Goal: Task Accomplishment & Management: Complete application form

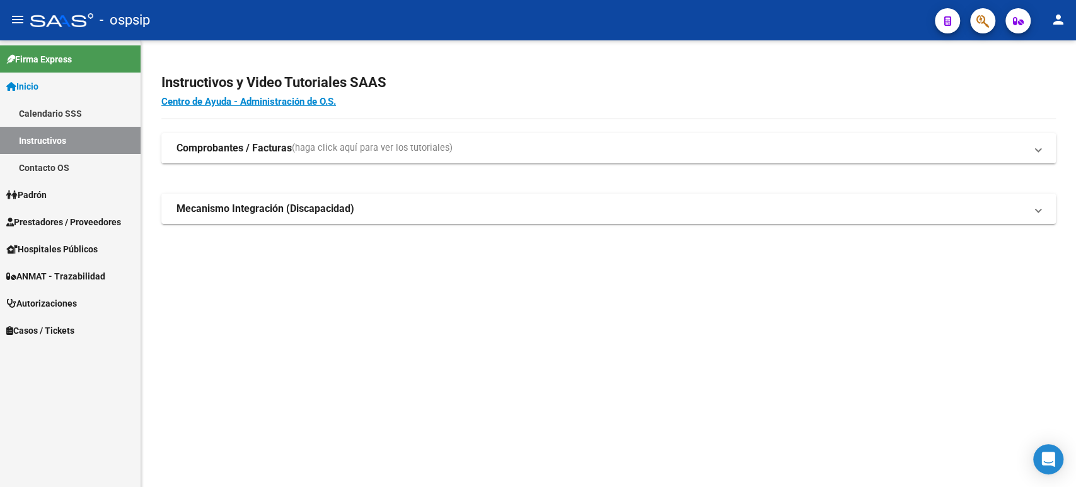
click at [74, 308] on span "Autorizaciones" at bounding box center [41, 303] width 71 height 14
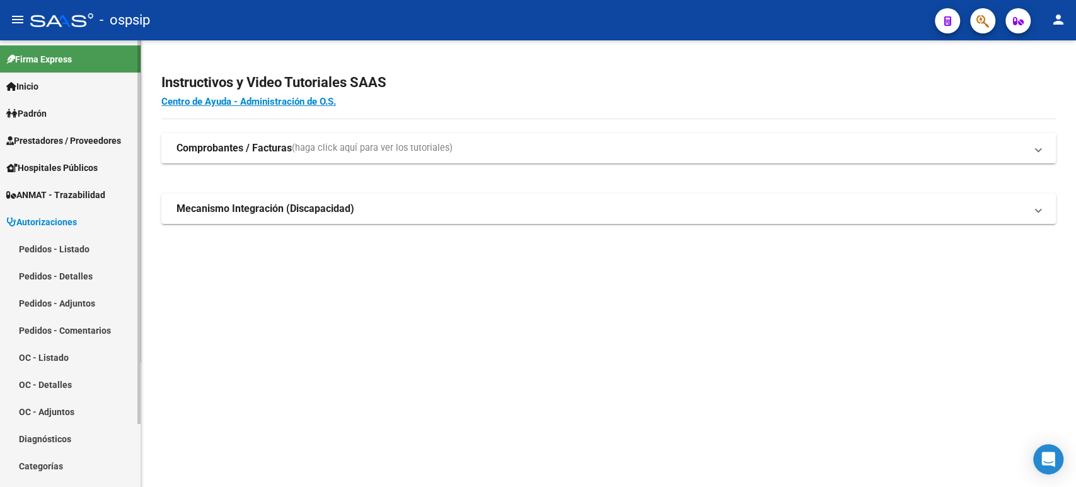
click at [79, 242] on link "Pedidos - Listado" at bounding box center [70, 248] width 141 height 27
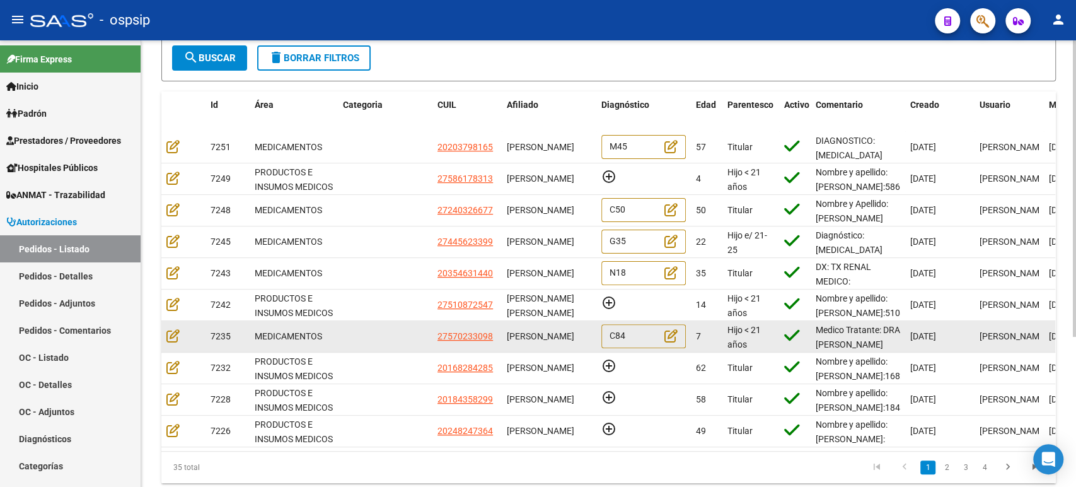
scroll to position [210, 0]
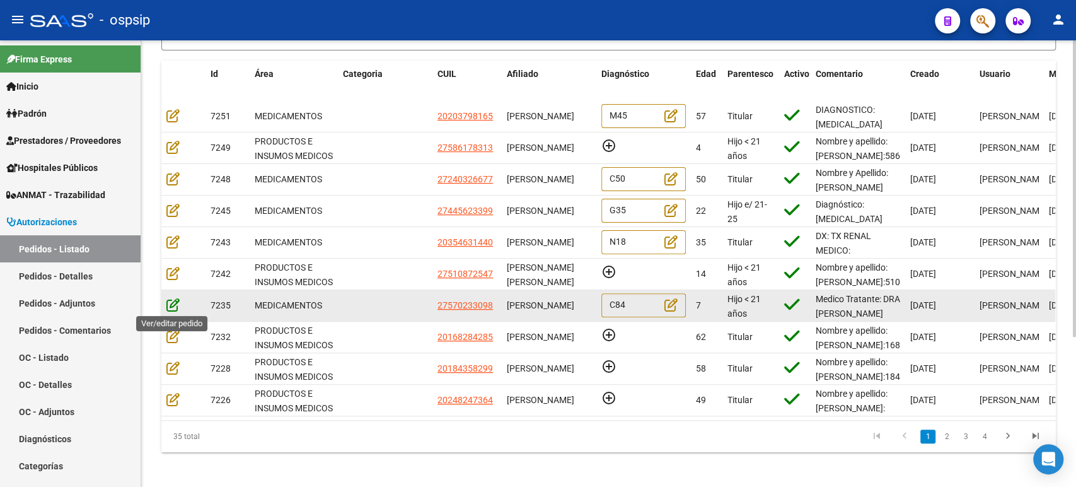
click at [175, 307] on icon at bounding box center [172, 304] width 13 height 14
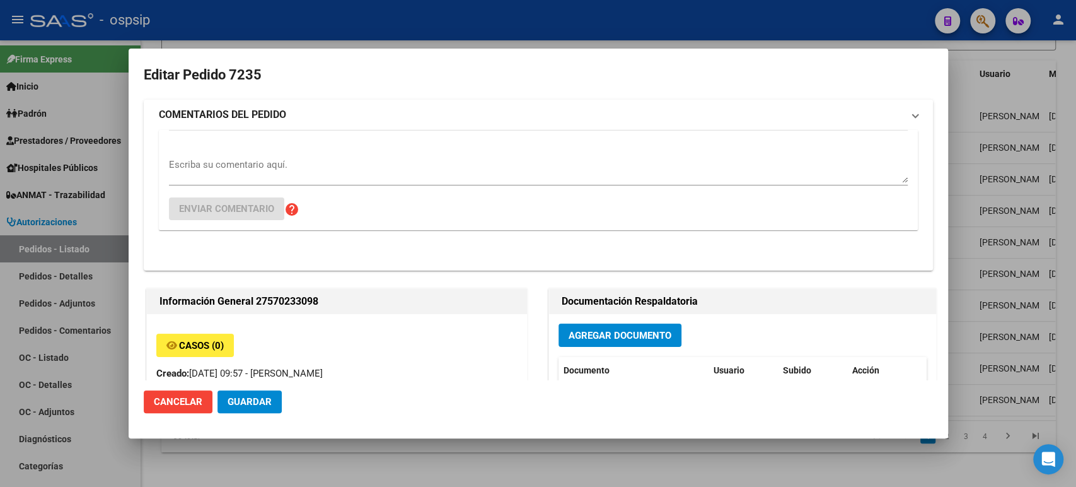
type input "[GEOGRAPHIC_DATA], LIBERTAD, [STREET_ADDRESS][PERSON_NAME]"
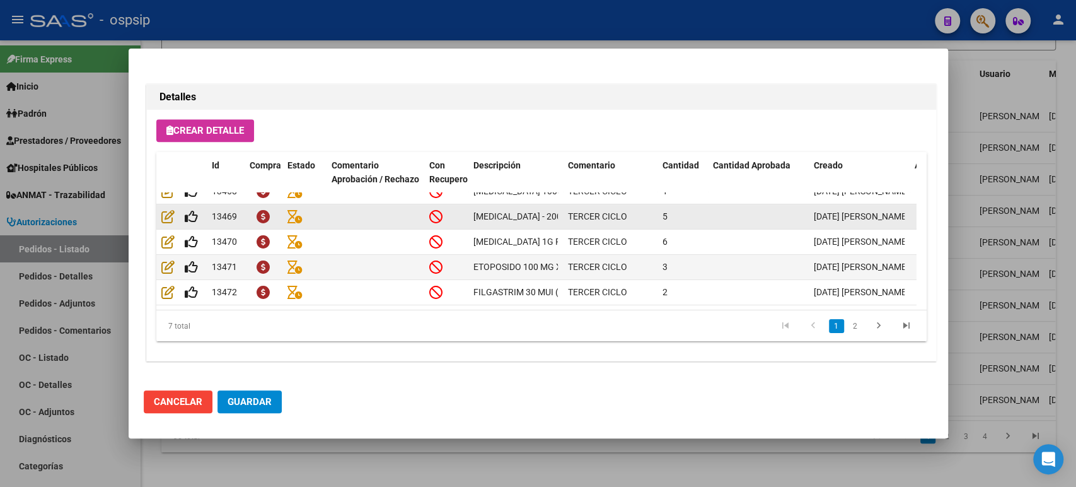
scroll to position [0, 0]
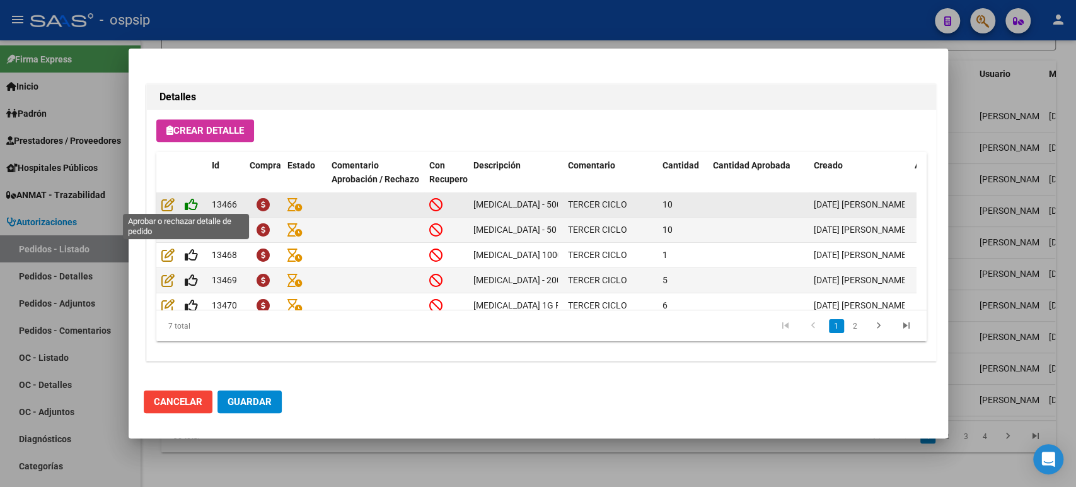
click at [190, 204] on icon at bounding box center [191, 204] width 13 height 14
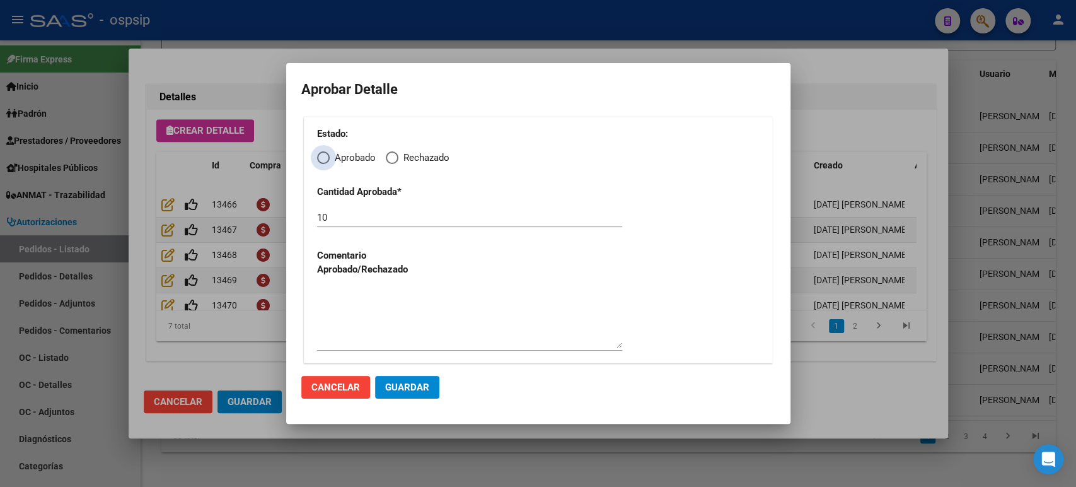
click at [325, 156] on span "Elija una opción" at bounding box center [323, 157] width 13 height 13
click at [325, 156] on input "Aprobado" at bounding box center [323, 157] width 13 height 13
radio input "true"
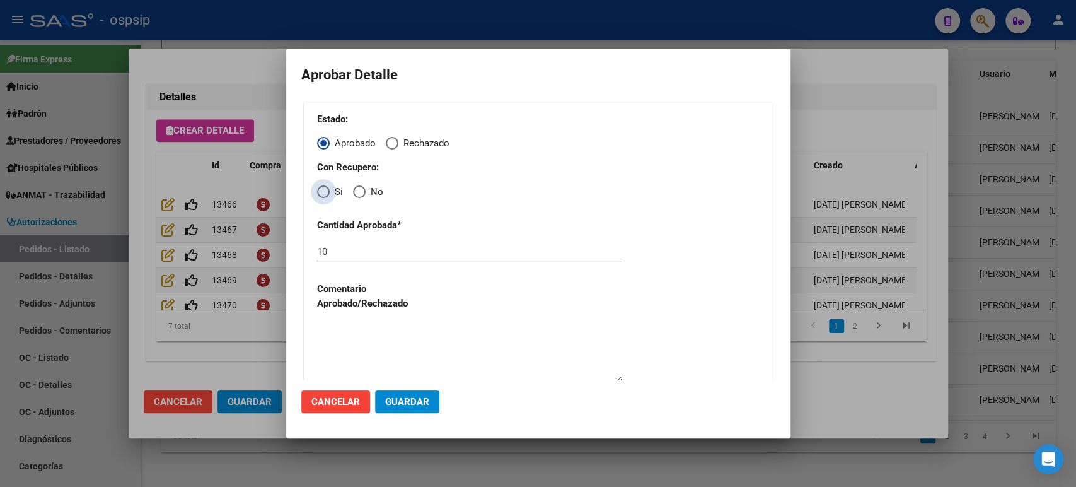
click at [322, 193] on span "Elija una opción" at bounding box center [323, 191] width 13 height 13
click at [322, 193] on input "Si" at bounding box center [323, 191] width 13 height 13
radio input "true"
click at [395, 402] on span "Guardar" at bounding box center [407, 401] width 44 height 11
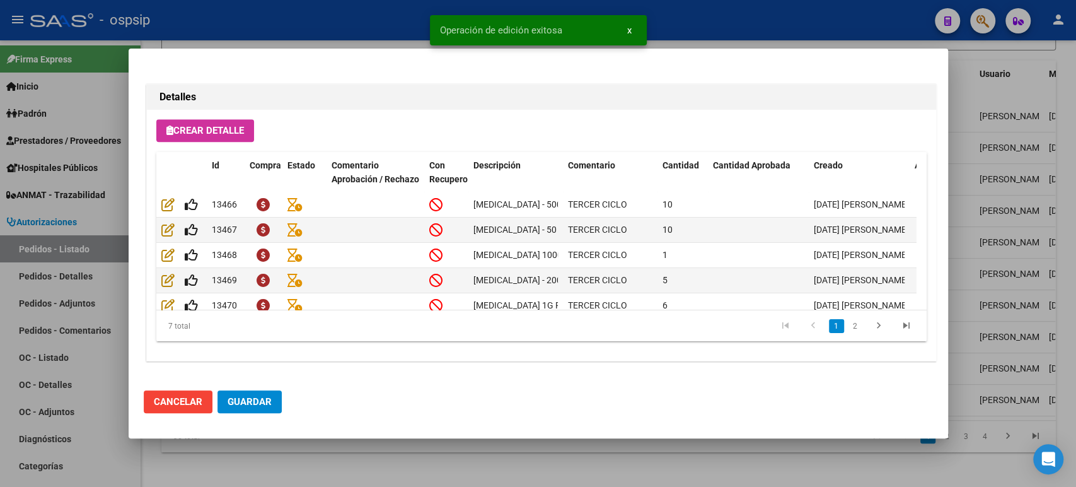
type input "[GEOGRAPHIC_DATA], LIBERTAD, AV SAN [PERSON_NAME] DEL 206"
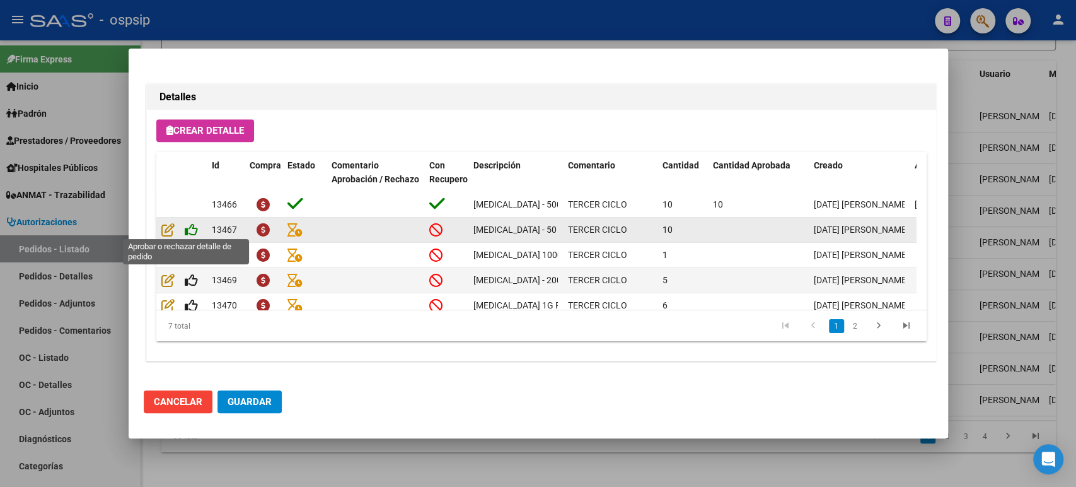
click at [188, 231] on icon at bounding box center [191, 229] width 13 height 14
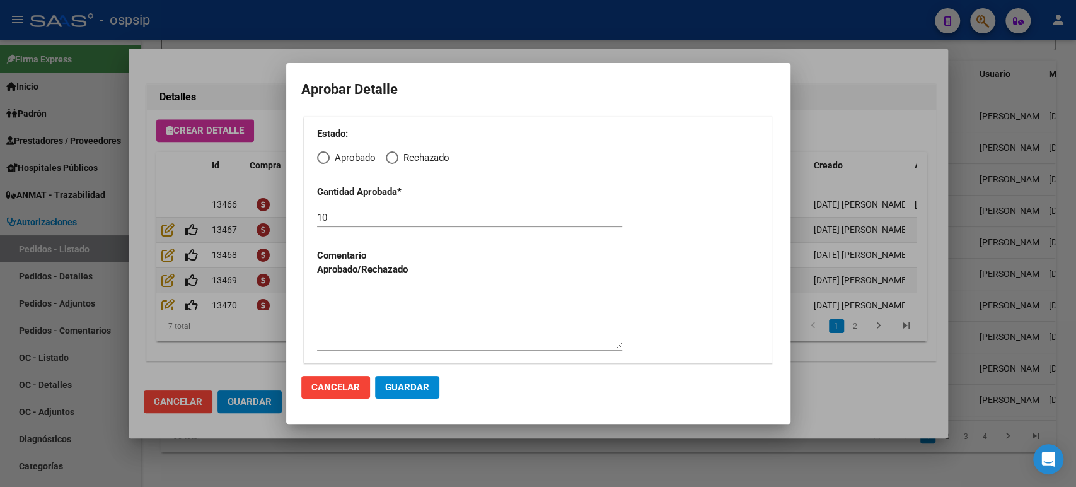
click at [327, 160] on span "Elija una opción" at bounding box center [323, 157] width 13 height 13
click at [327, 160] on input "Aprobado" at bounding box center [323, 157] width 13 height 13
radio input "true"
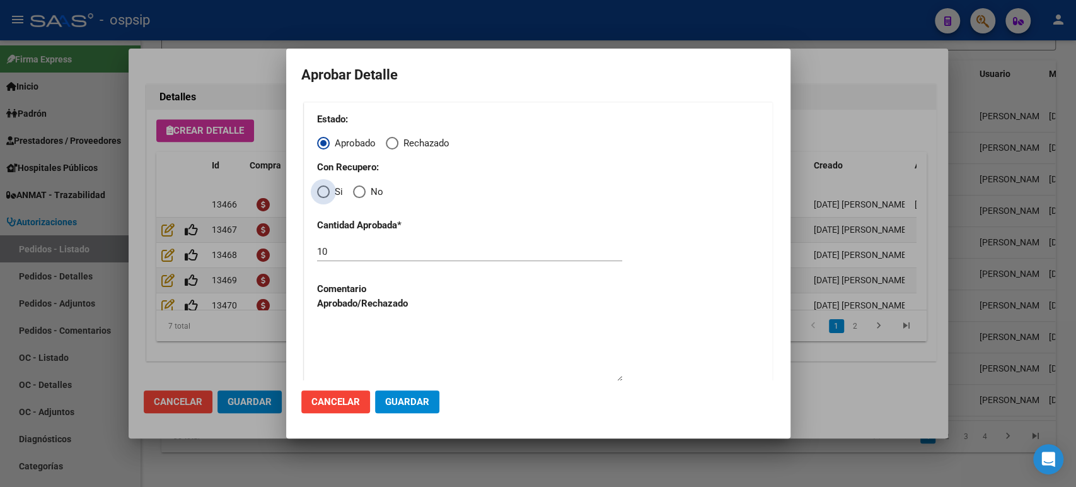
click at [326, 190] on span "Elija una opción" at bounding box center [323, 191] width 13 height 13
click at [326, 190] on input "Si" at bounding box center [323, 191] width 13 height 13
radio input "true"
click at [419, 407] on span "Guardar" at bounding box center [407, 401] width 44 height 11
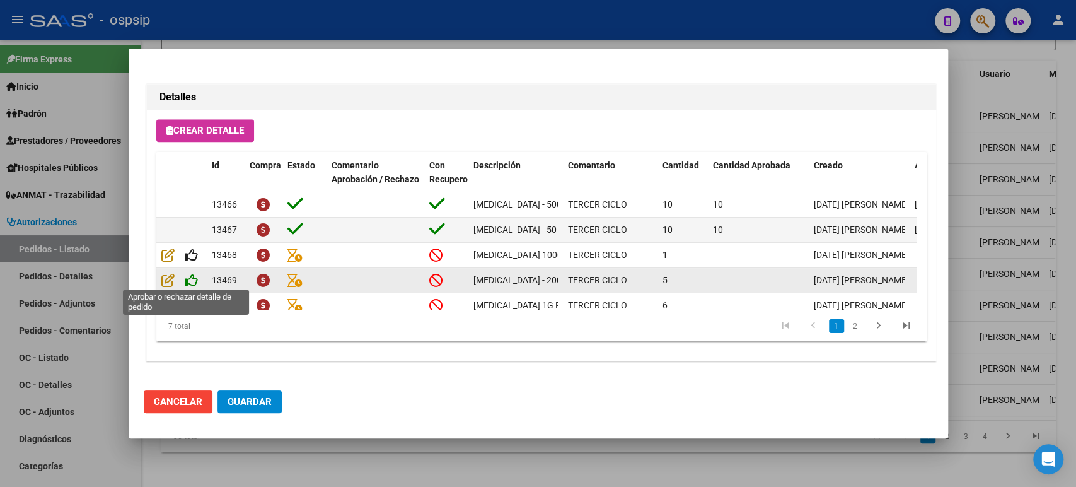
click at [192, 282] on icon at bounding box center [191, 280] width 13 height 14
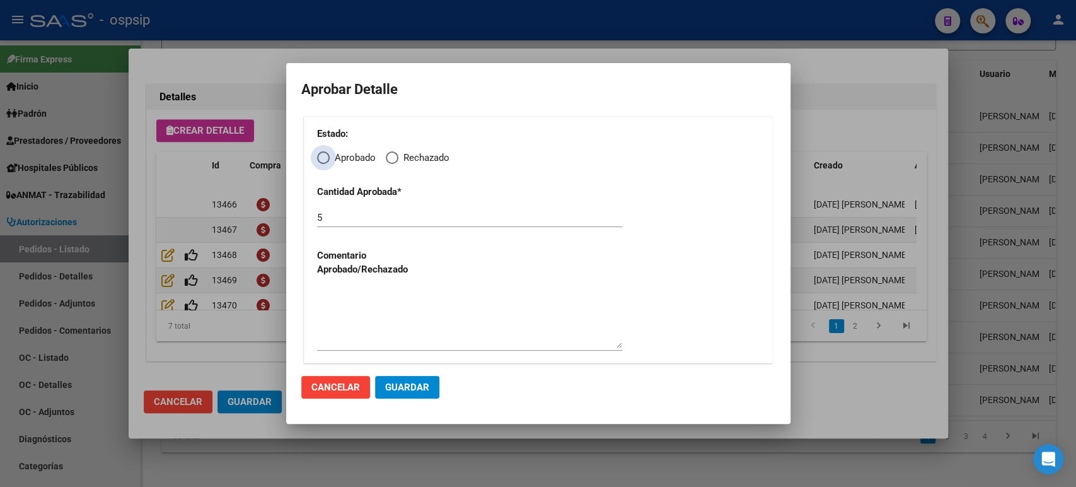
click at [327, 162] on span "Elija una opción" at bounding box center [323, 157] width 13 height 13
click at [327, 162] on input "Aprobado" at bounding box center [323, 157] width 13 height 13
radio input "true"
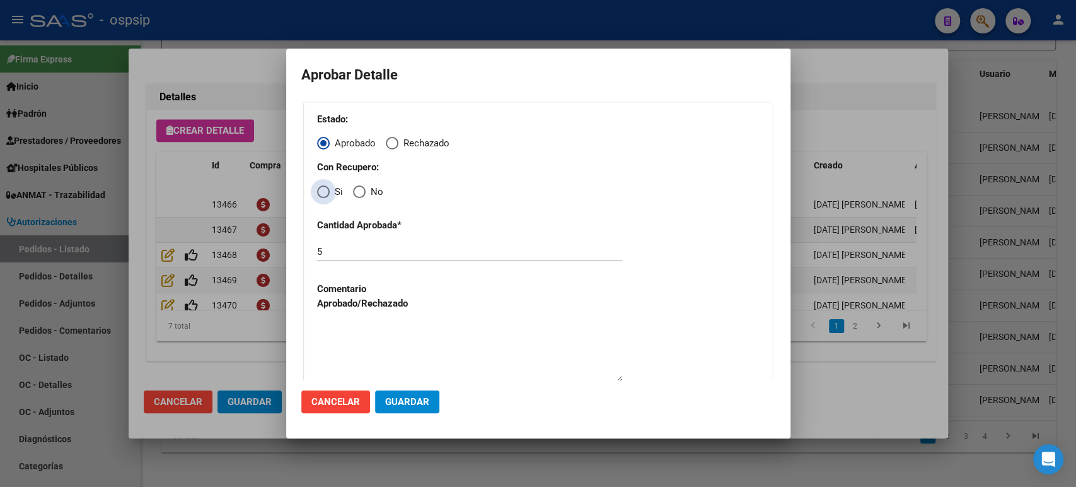
click at [328, 189] on span "Elija una opción" at bounding box center [323, 191] width 13 height 13
click at [328, 189] on input "Si" at bounding box center [323, 191] width 13 height 13
radio input "true"
click at [407, 399] on span "Guardar" at bounding box center [407, 401] width 44 height 11
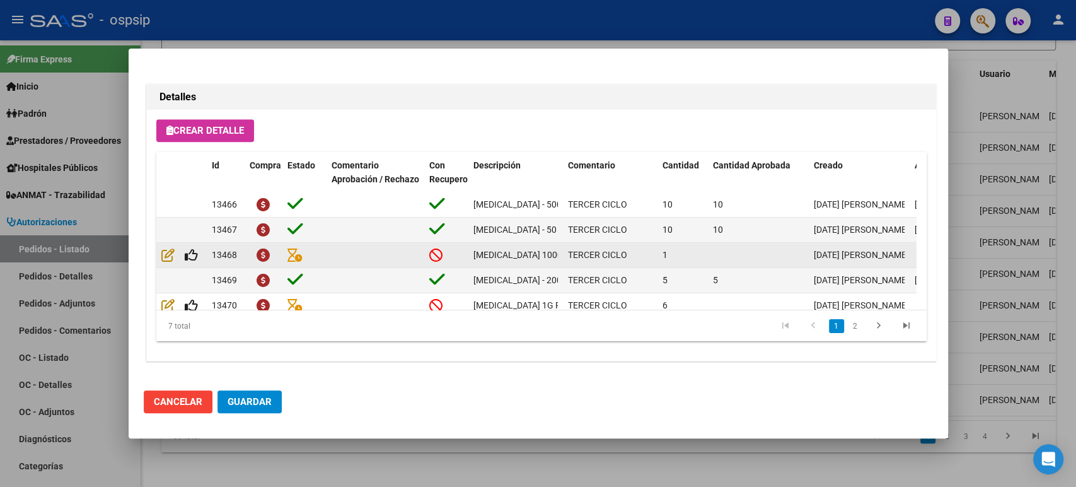
scroll to position [70, 0]
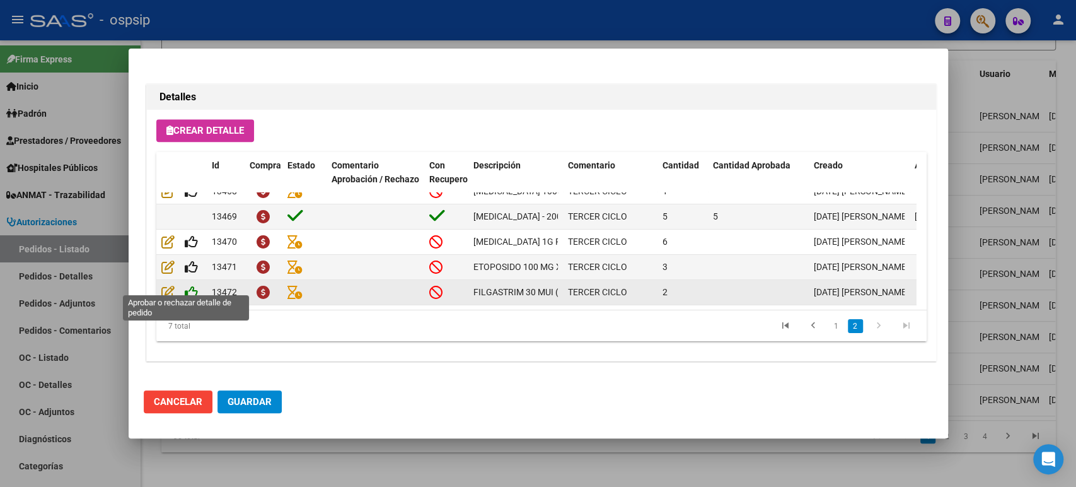
click at [192, 285] on icon at bounding box center [191, 292] width 13 height 14
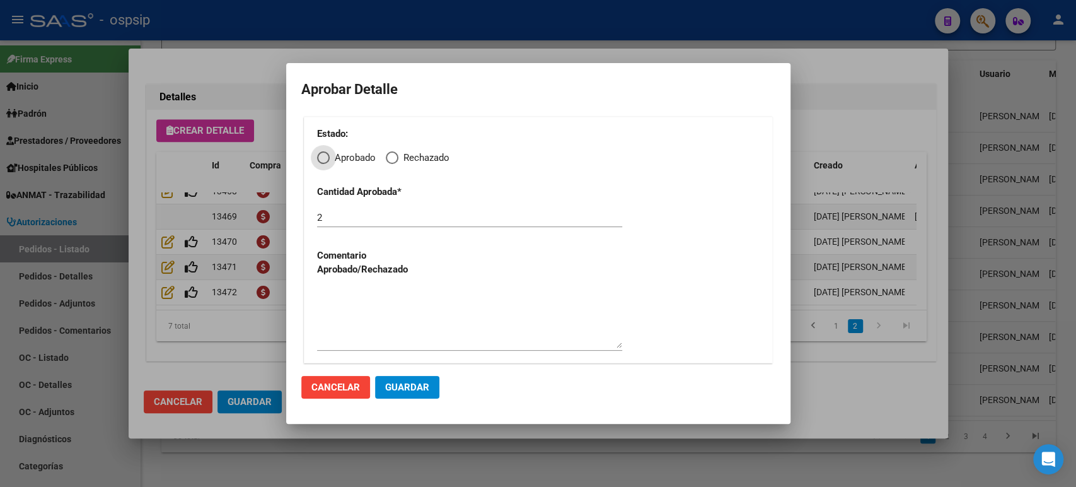
click at [333, 163] on span "Aprobado" at bounding box center [353, 158] width 46 height 14
click at [330, 163] on input "Aprobado" at bounding box center [323, 157] width 13 height 13
radio input "true"
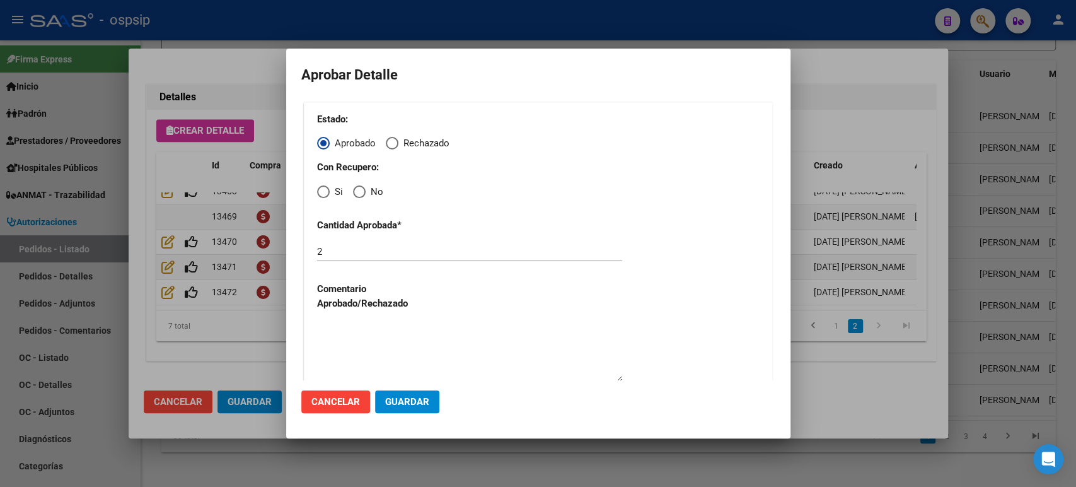
click at [323, 198] on label "Si" at bounding box center [330, 192] width 26 height 14
click at [323, 198] on input "Si" at bounding box center [323, 191] width 13 height 13
radio input "true"
click at [406, 393] on button "Guardar" at bounding box center [407, 401] width 64 height 23
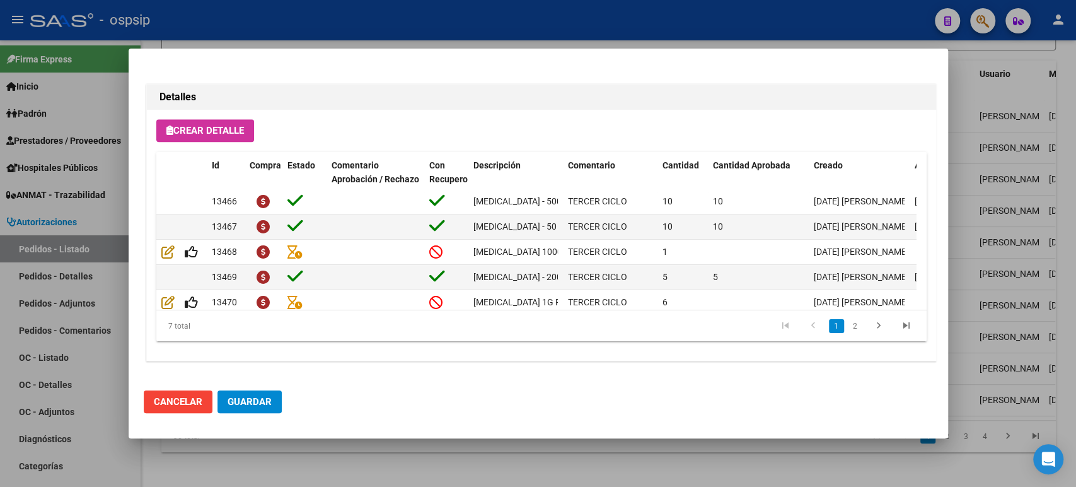
scroll to position [0, 0]
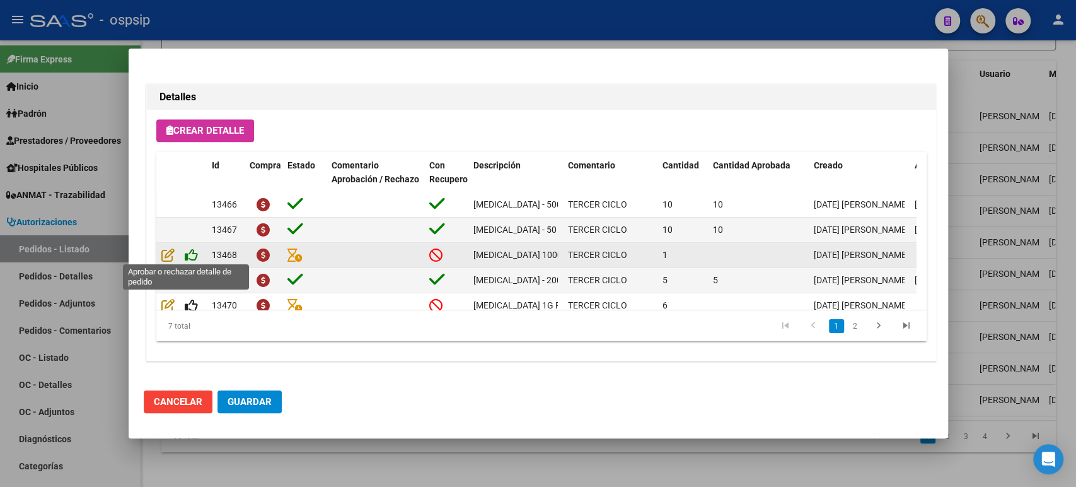
click at [188, 255] on icon at bounding box center [191, 255] width 13 height 14
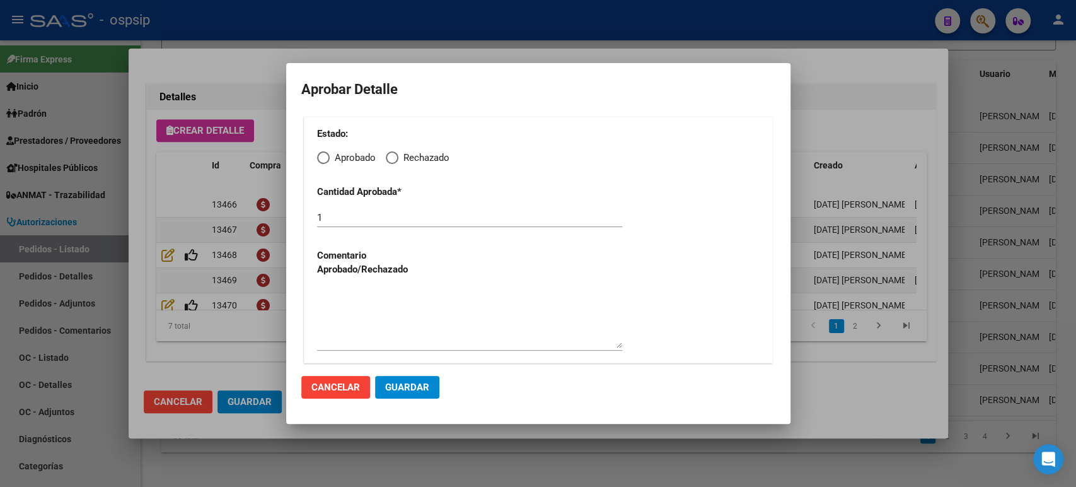
click at [323, 157] on span "Elija una opción" at bounding box center [323, 157] width 13 height 13
click at [323, 157] on input "Aprobado" at bounding box center [323, 157] width 13 height 13
radio input "true"
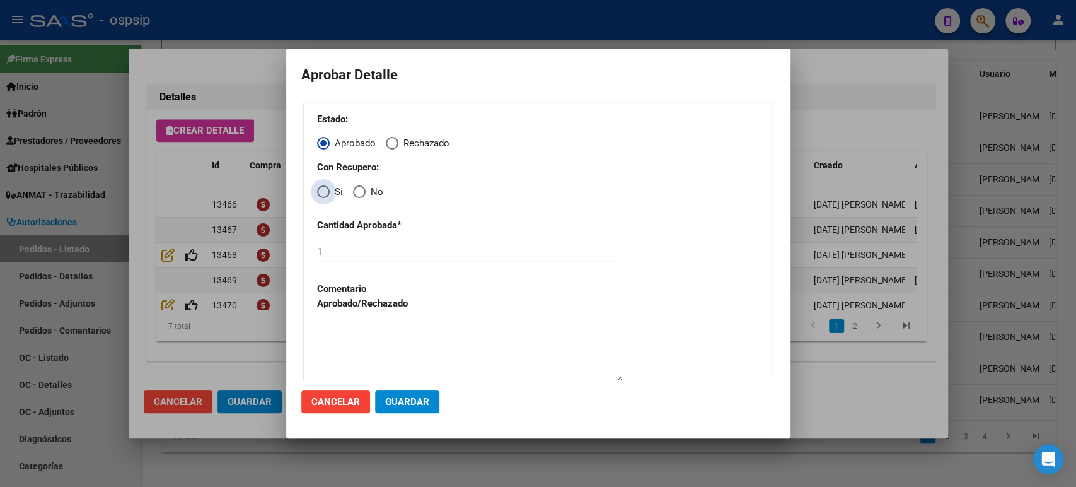
click at [318, 198] on label "Si" at bounding box center [330, 192] width 26 height 14
click at [318, 198] on input "Si" at bounding box center [323, 191] width 13 height 13
radio input "true"
click at [420, 403] on span "Guardar" at bounding box center [407, 401] width 44 height 11
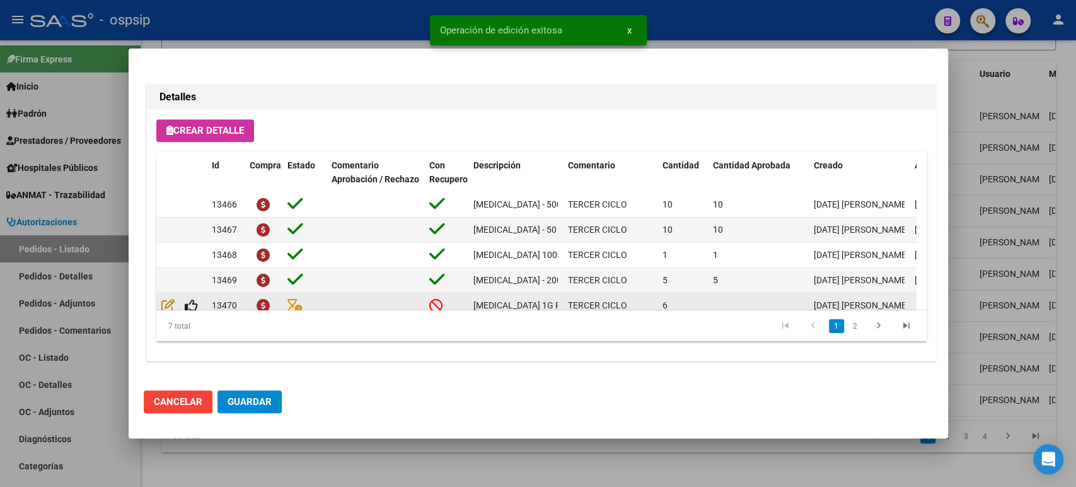
scroll to position [74, 0]
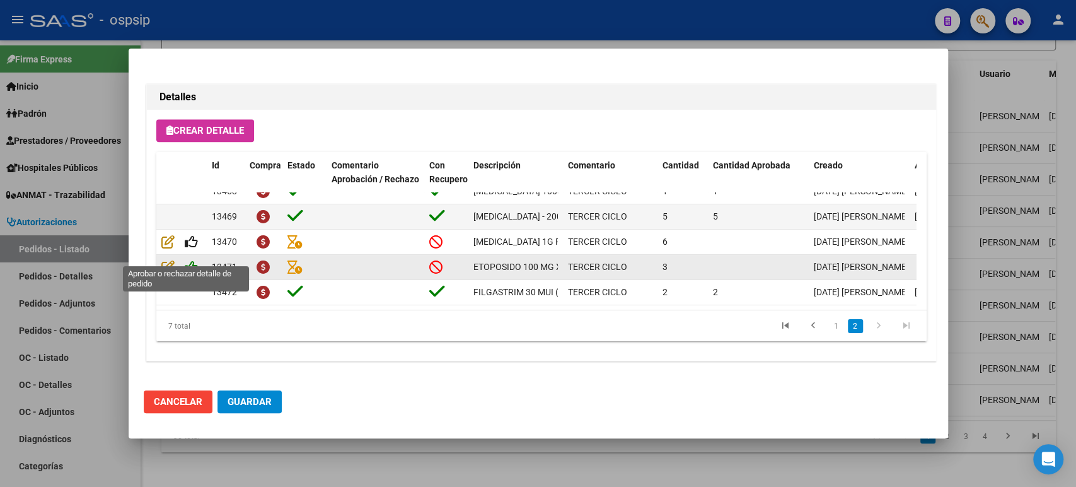
click at [187, 260] on icon at bounding box center [191, 267] width 13 height 14
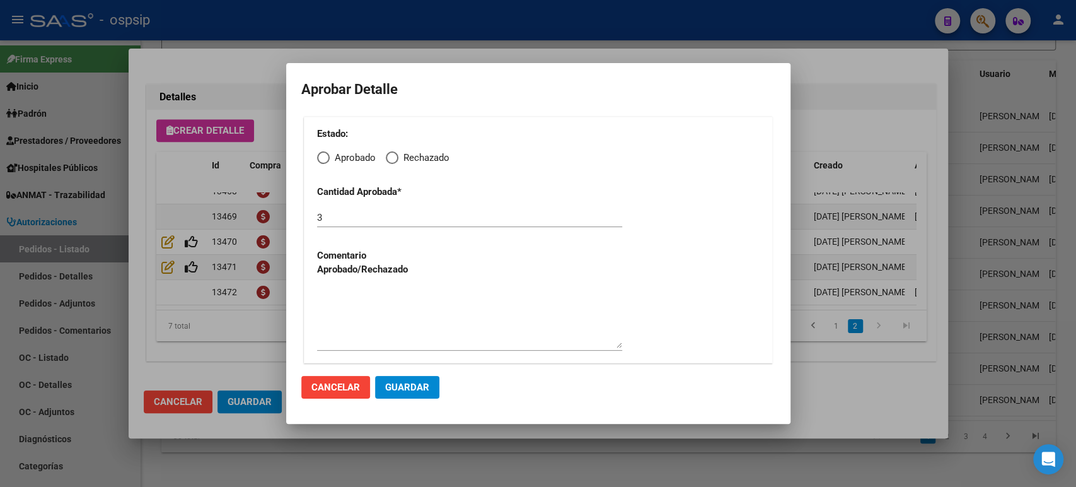
click at [325, 162] on span "Elija una opción" at bounding box center [323, 157] width 13 height 13
click at [325, 162] on input "Aprobado" at bounding box center [323, 157] width 13 height 13
radio input "true"
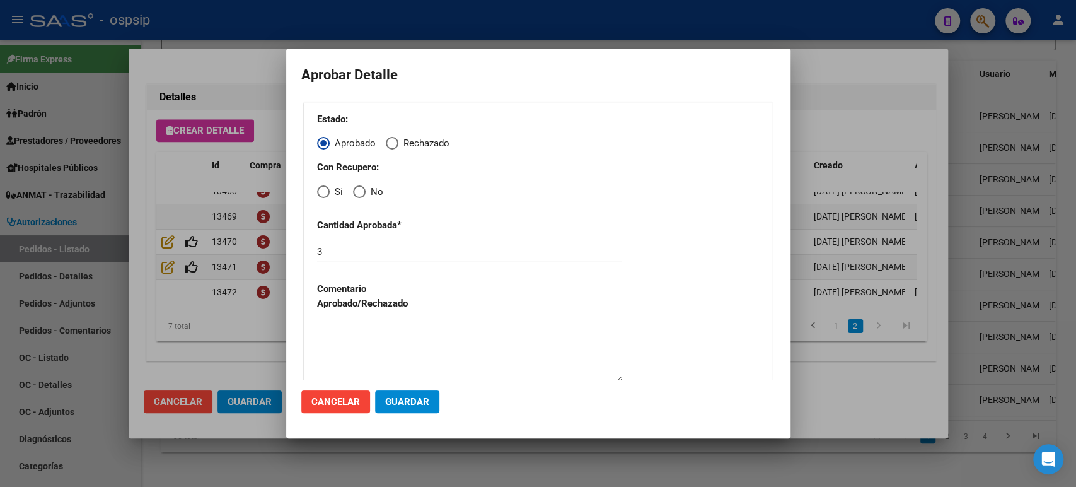
click at [320, 202] on div "Estado: Aprobado Rechazado Con Recupero: Si No Cantidad Aprobada * 3 Comentario…" at bounding box center [538, 249] width 469 height 295
click at [330, 190] on span "Si" at bounding box center [336, 192] width 13 height 14
click at [330, 190] on input "Si" at bounding box center [323, 191] width 13 height 13
radio input "true"
click at [393, 396] on span "Guardar" at bounding box center [407, 401] width 44 height 11
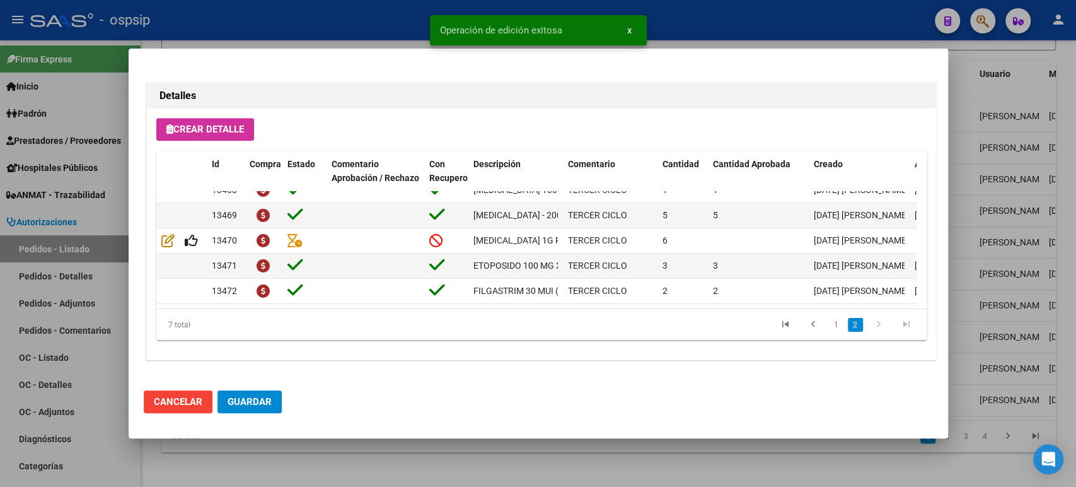
scroll to position [879, 0]
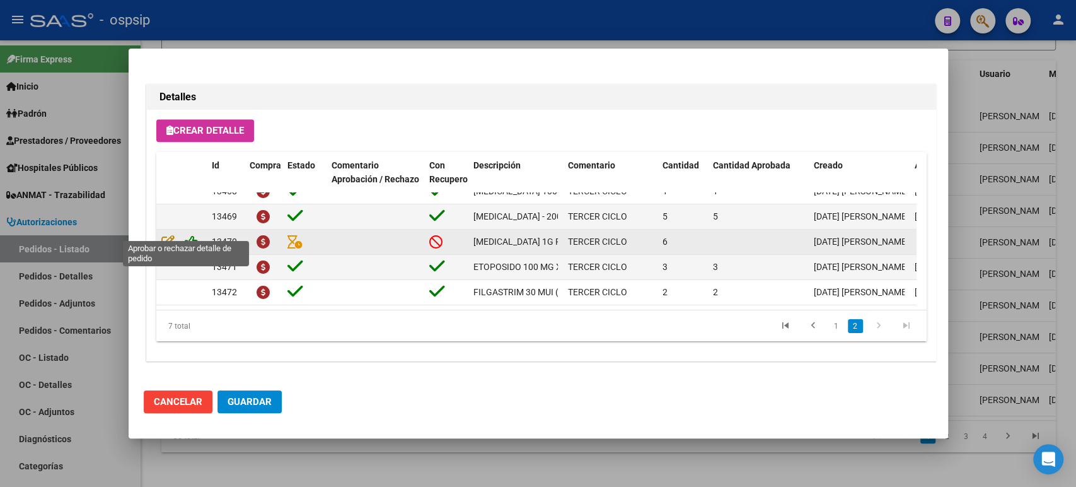
click at [187, 234] on icon at bounding box center [191, 241] width 13 height 14
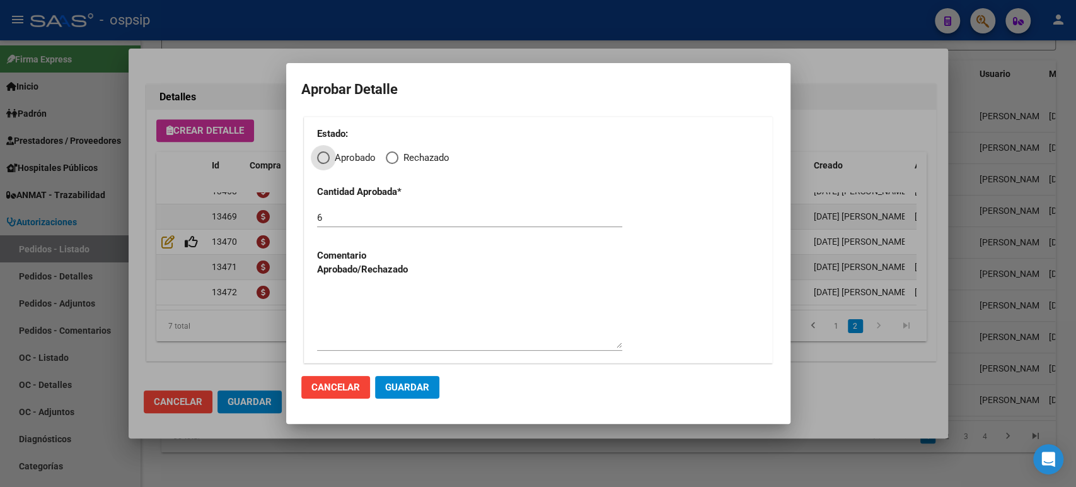
click at [330, 160] on span "Aprobado" at bounding box center [353, 158] width 46 height 14
click at [330, 160] on input "Aprobado" at bounding box center [323, 157] width 13 height 13
radio input "true"
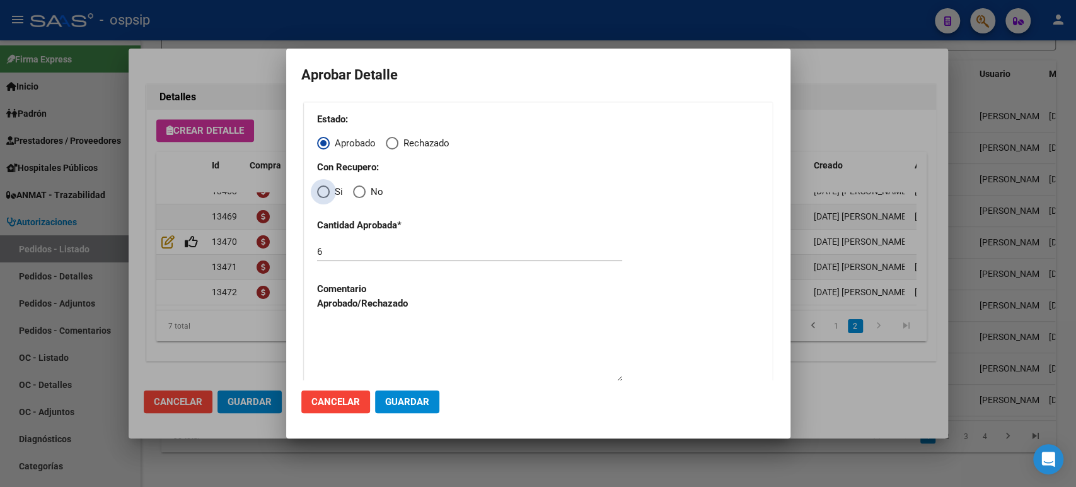
click at [321, 195] on span "Elija una opción" at bounding box center [323, 191] width 13 height 13
click at [321, 195] on input "Si" at bounding box center [323, 191] width 13 height 13
radio input "true"
click at [408, 399] on span "Guardar" at bounding box center [407, 401] width 44 height 11
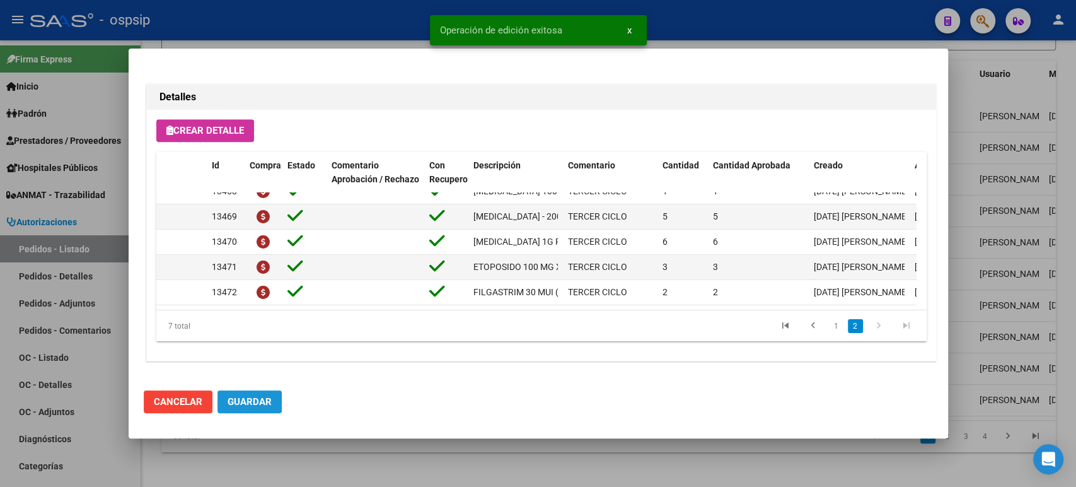
click at [272, 398] on button "Guardar" at bounding box center [249, 401] width 64 height 23
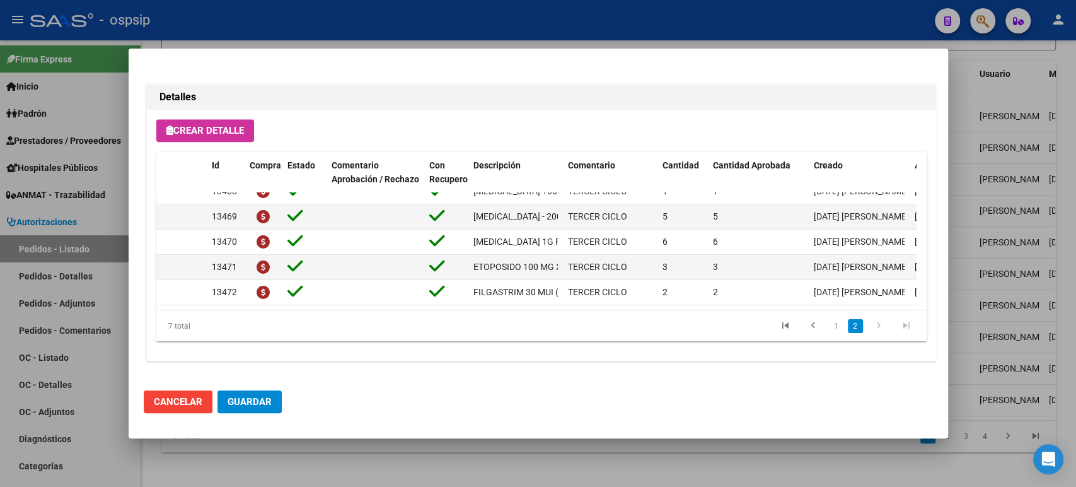
click at [272, 399] on button "Guardar" at bounding box center [249, 401] width 64 height 23
click at [992, 225] on div at bounding box center [538, 243] width 1076 height 487
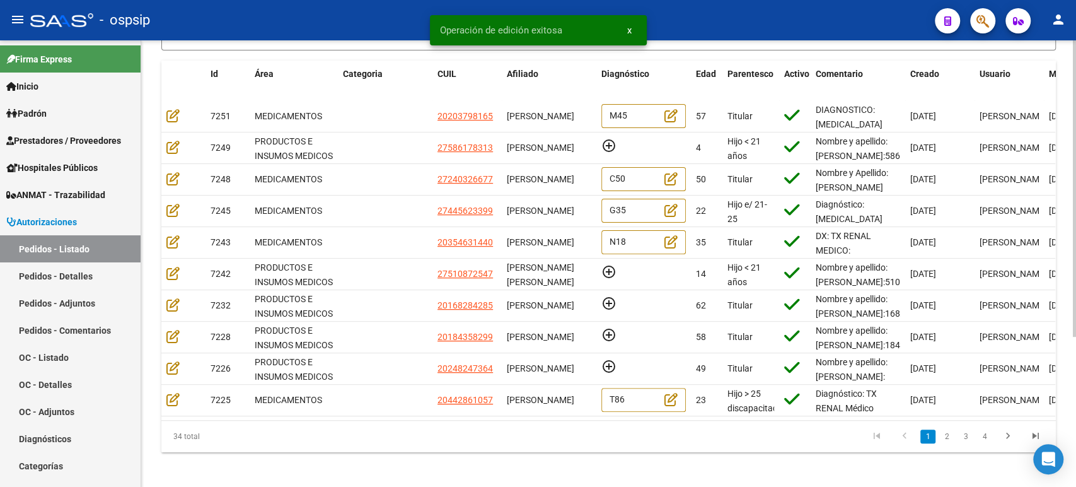
click at [941, 447] on li "2" at bounding box center [946, 435] width 19 height 21
click at [949, 443] on link "2" at bounding box center [946, 436] width 15 height 14
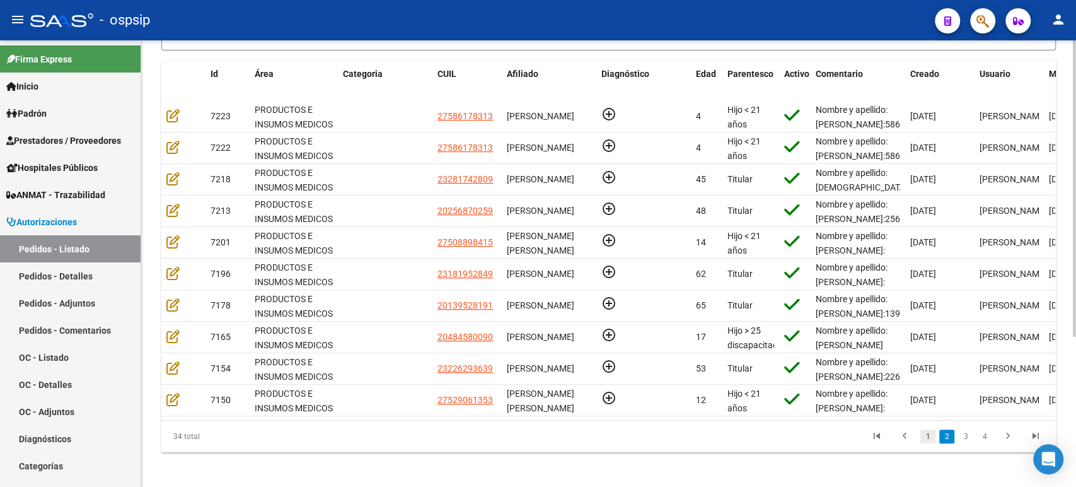
click at [930, 443] on link "1" at bounding box center [927, 436] width 15 height 14
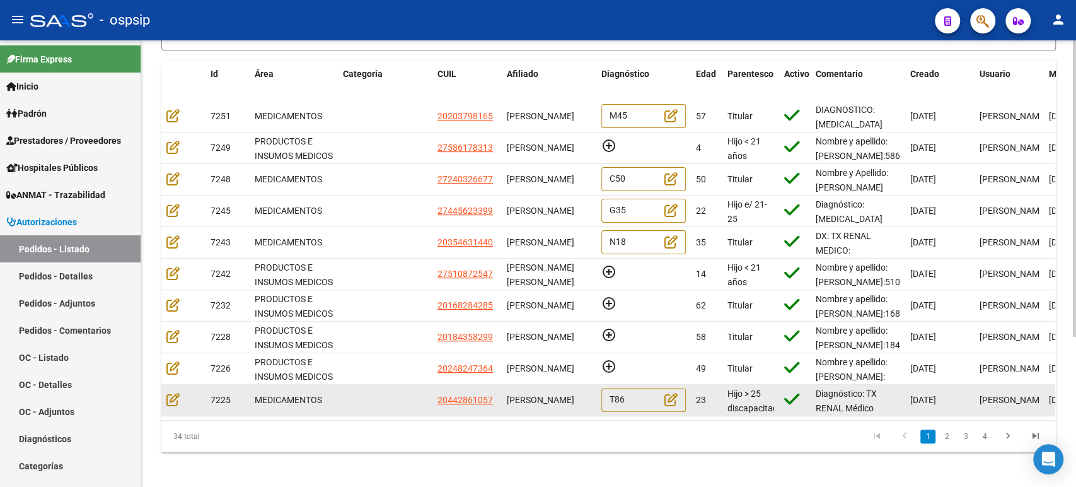
scroll to position [0, 0]
drag, startPoint x: 510, startPoint y: 392, endPoint x: 578, endPoint y: 410, distance: 70.3
click at [578, 407] on div "[PERSON_NAME]" at bounding box center [549, 400] width 84 height 14
click at [582, 405] on div "[PERSON_NAME]" at bounding box center [549, 400] width 84 height 14
drag, startPoint x: 584, startPoint y: 403, endPoint x: 507, endPoint y: 392, distance: 77.1
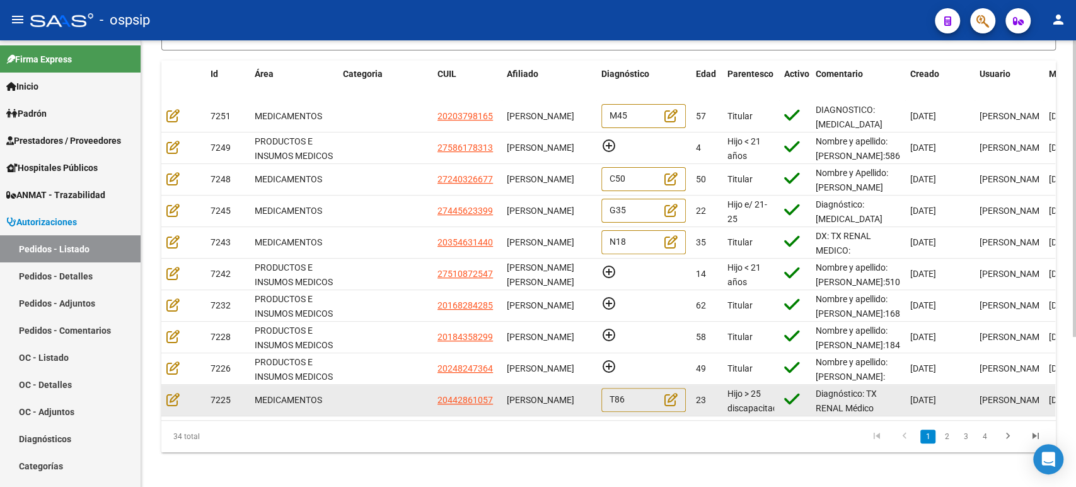
click at [507, 393] on div "[PERSON_NAME]" at bounding box center [549, 400] width 84 height 14
copy span "[PERSON_NAME]"
click at [170, 399] on icon at bounding box center [172, 399] width 13 height 14
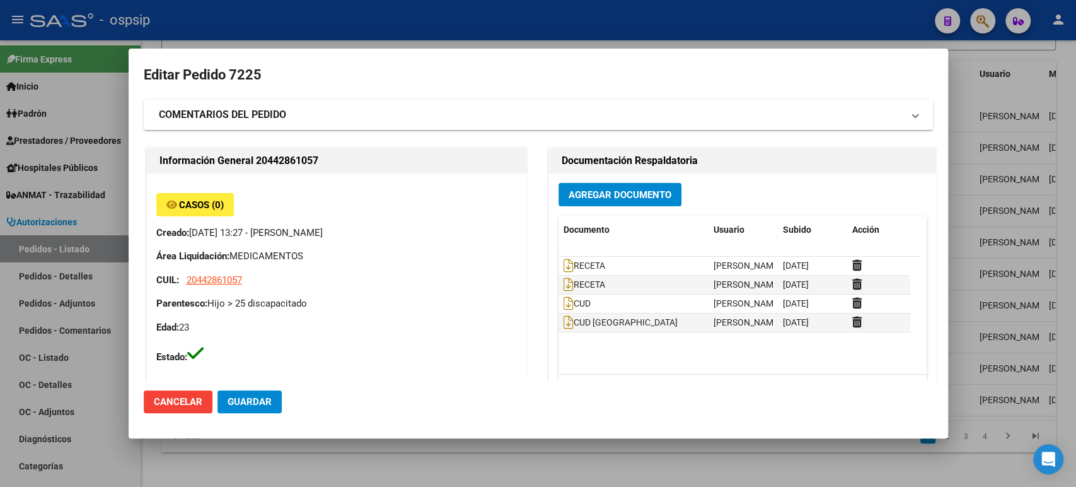
type input "[GEOGRAPHIC_DATA], [PERSON_NAME] ESTE, [PERSON_NAME] 4079, Departamento: GIM"
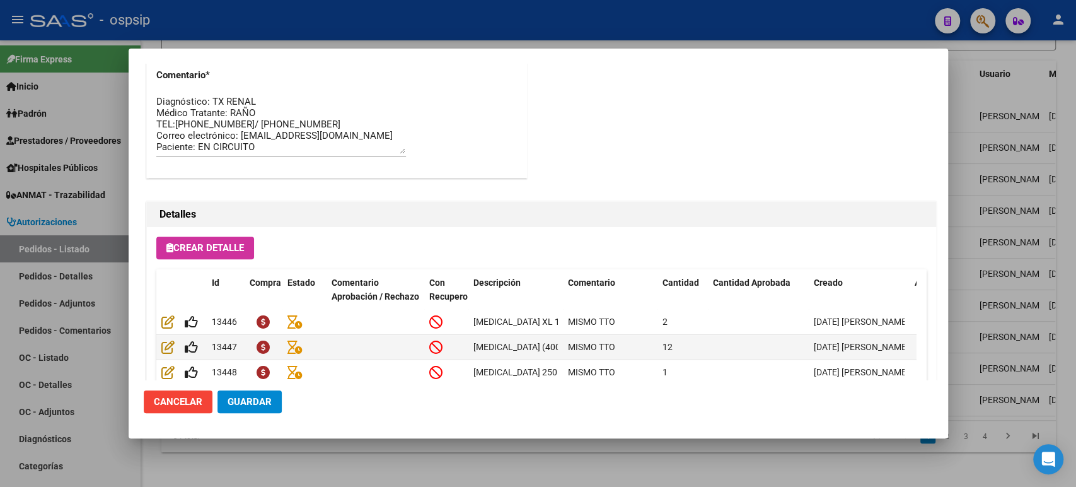
scroll to position [770, 0]
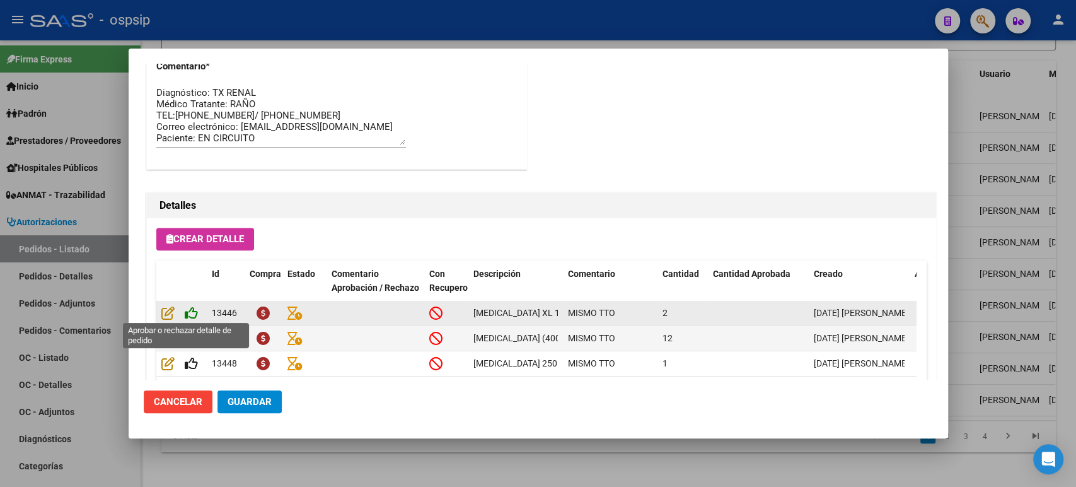
click at [190, 314] on icon at bounding box center [191, 313] width 13 height 14
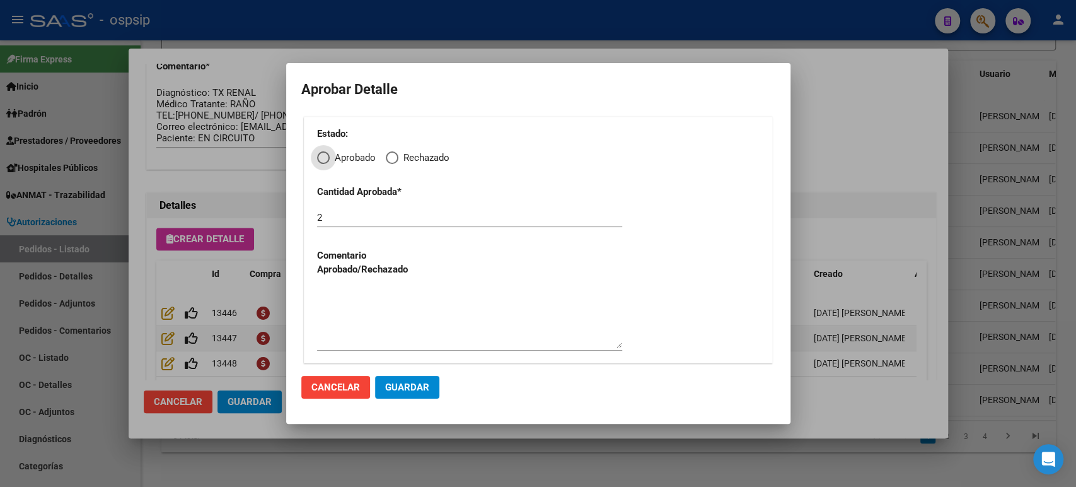
click at [330, 153] on span "Aprobado" at bounding box center [353, 158] width 46 height 14
click at [330, 153] on input "Aprobado" at bounding box center [323, 157] width 13 height 13
radio input "true"
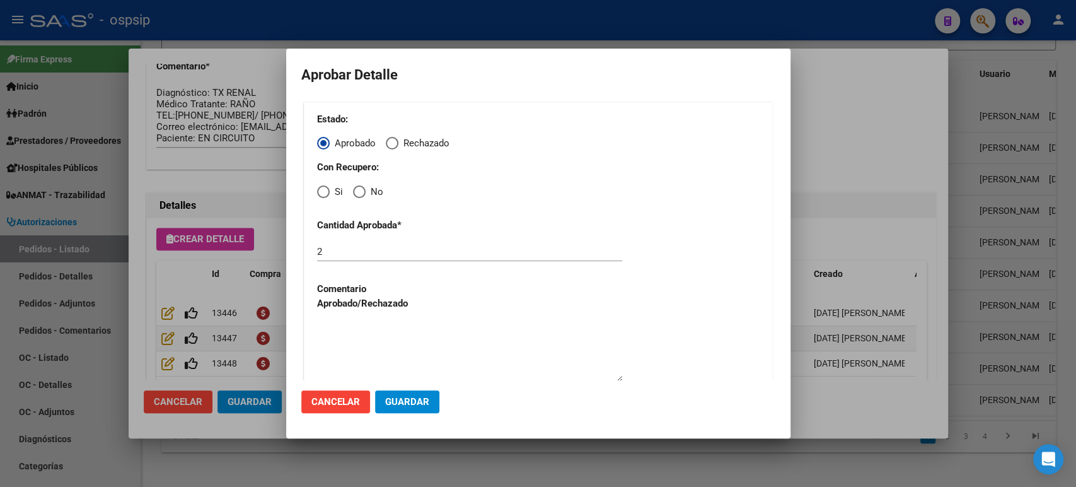
click at [318, 192] on span "Elija una opción" at bounding box center [323, 191] width 13 height 13
click at [318, 192] on input "Si" at bounding box center [323, 191] width 13 height 13
radio input "true"
click at [408, 397] on span "Guardar" at bounding box center [407, 401] width 44 height 11
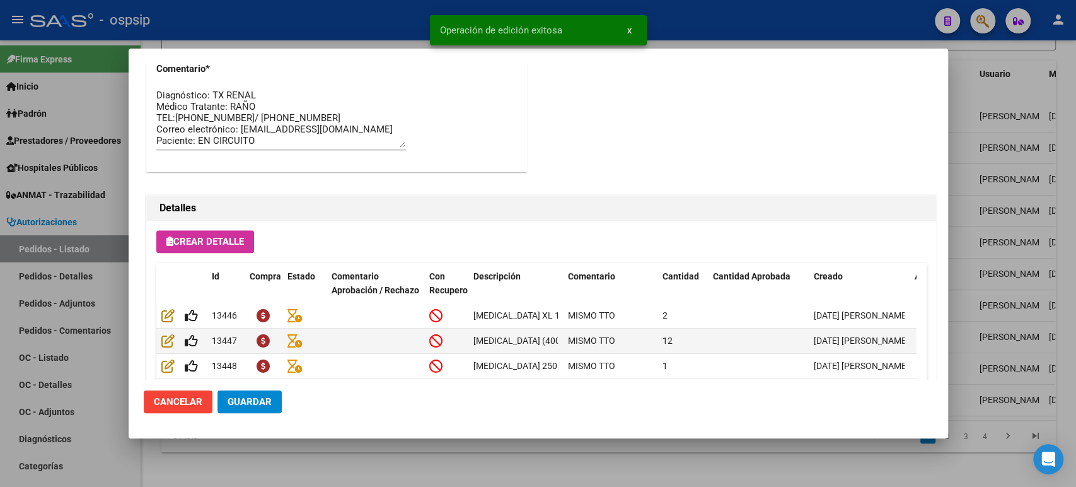
scroll to position [772, 0]
type input "[GEOGRAPHIC_DATA], [PERSON_NAME] ESTE, [PERSON_NAME] 4079"
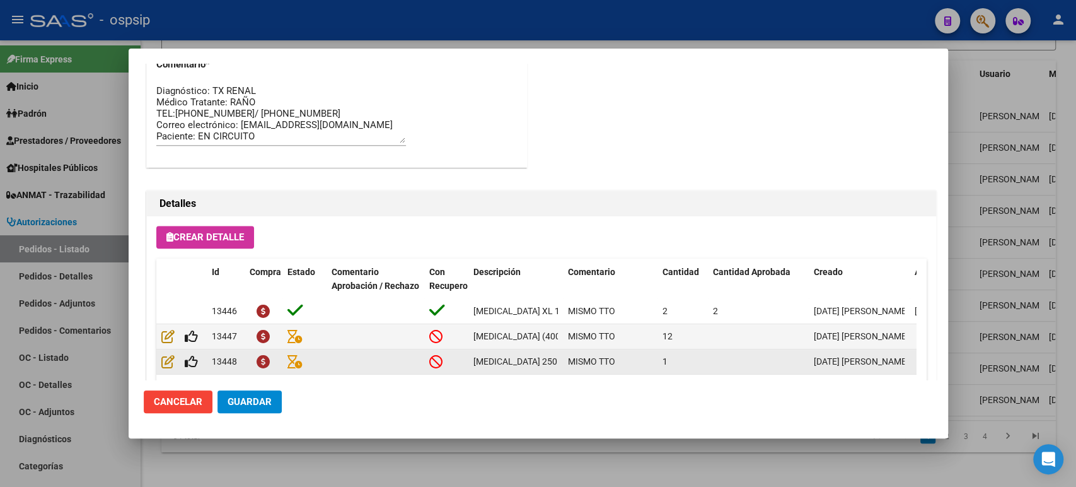
scroll to position [770, 0]
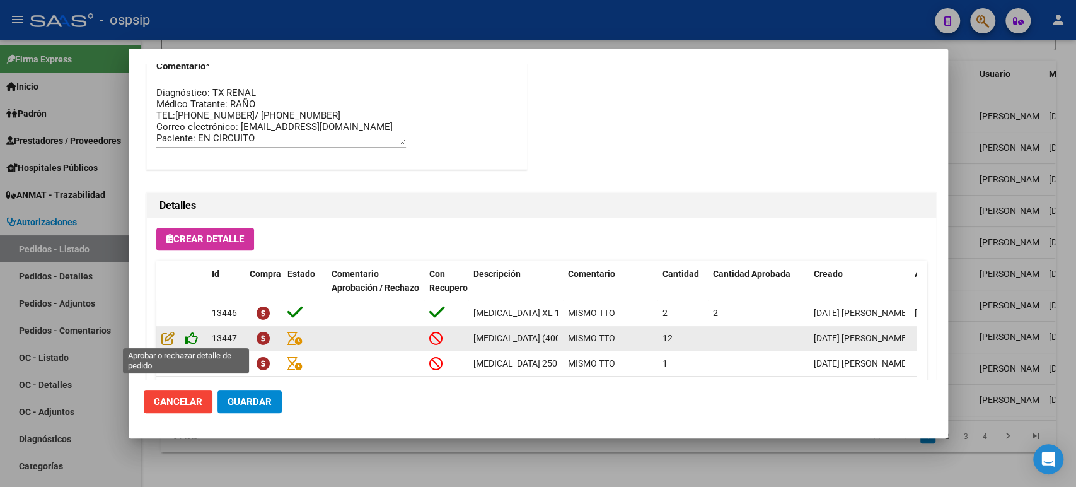
click at [190, 331] on icon at bounding box center [191, 338] width 13 height 14
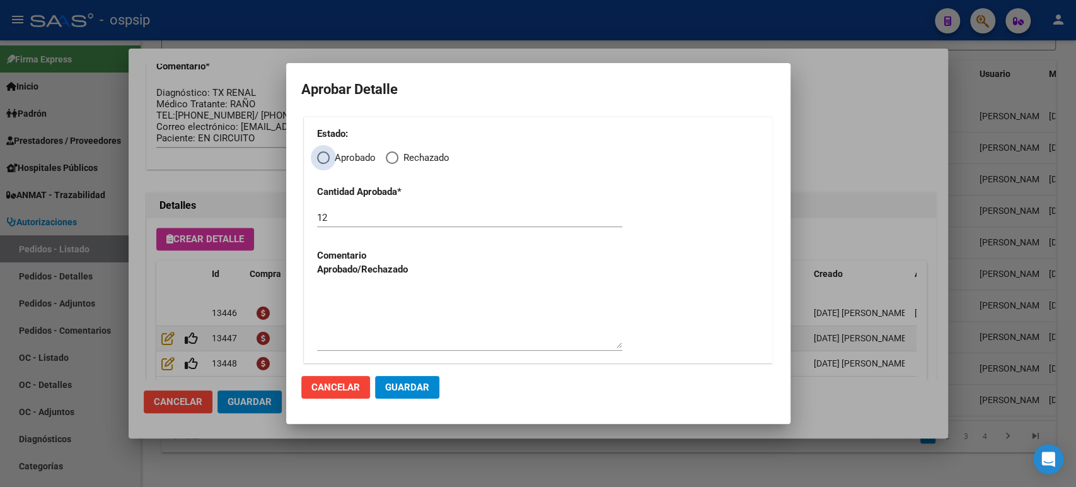
click at [330, 159] on span "Aprobado" at bounding box center [353, 158] width 46 height 14
click at [329, 159] on input "Aprobado" at bounding box center [323, 157] width 13 height 13
radio input "true"
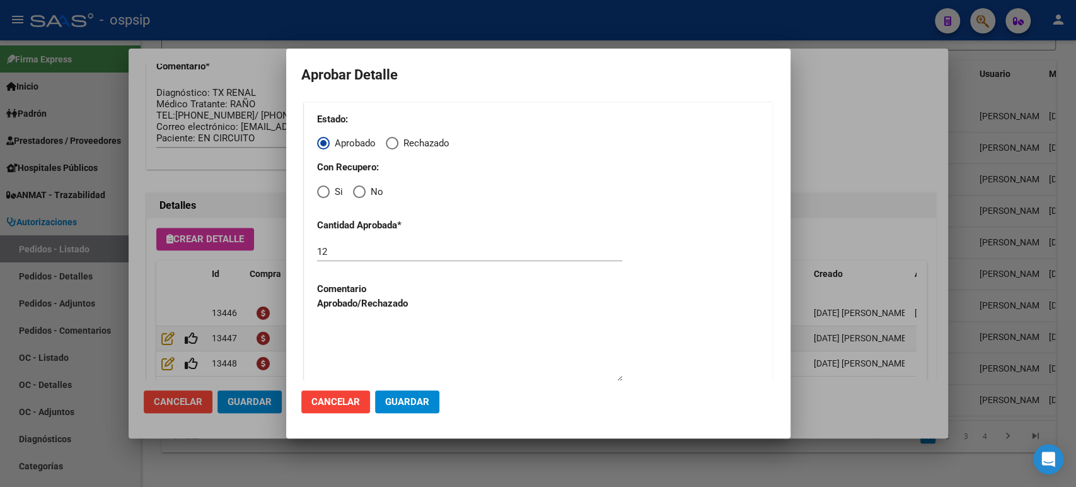
click at [330, 193] on span "Si" at bounding box center [336, 192] width 13 height 14
click at [330, 193] on input "Si" at bounding box center [323, 191] width 13 height 13
radio input "true"
click at [412, 401] on span "Guardar" at bounding box center [407, 401] width 44 height 11
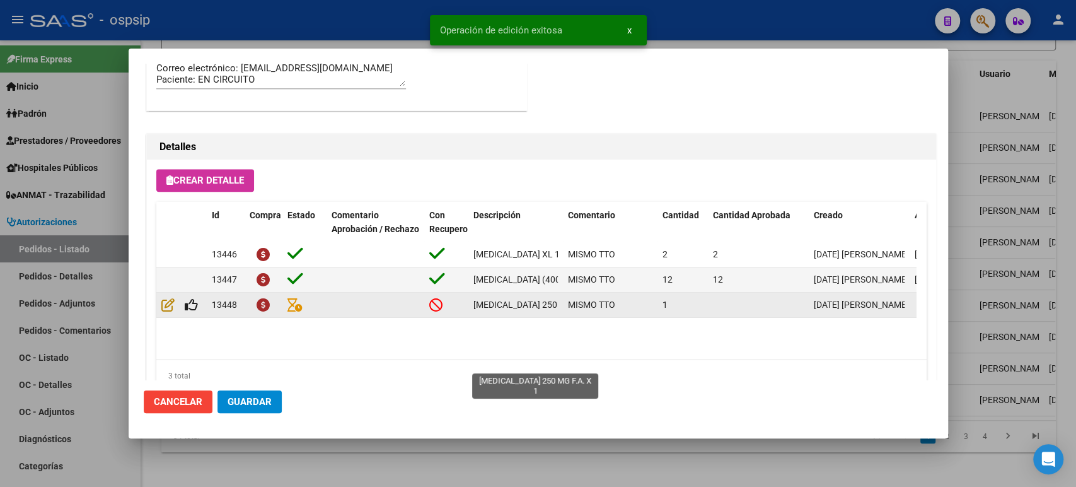
scroll to position [840, 0]
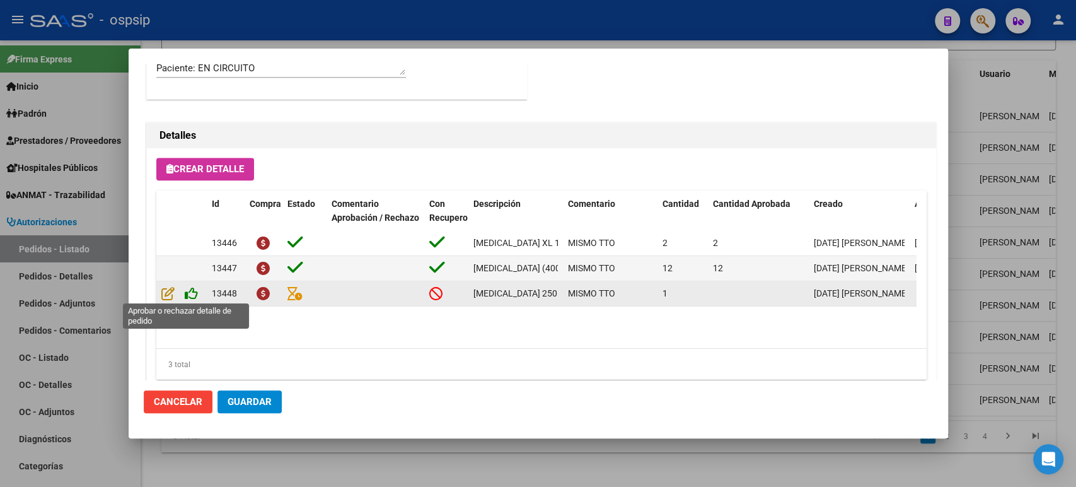
click at [195, 296] on icon at bounding box center [191, 293] width 13 height 14
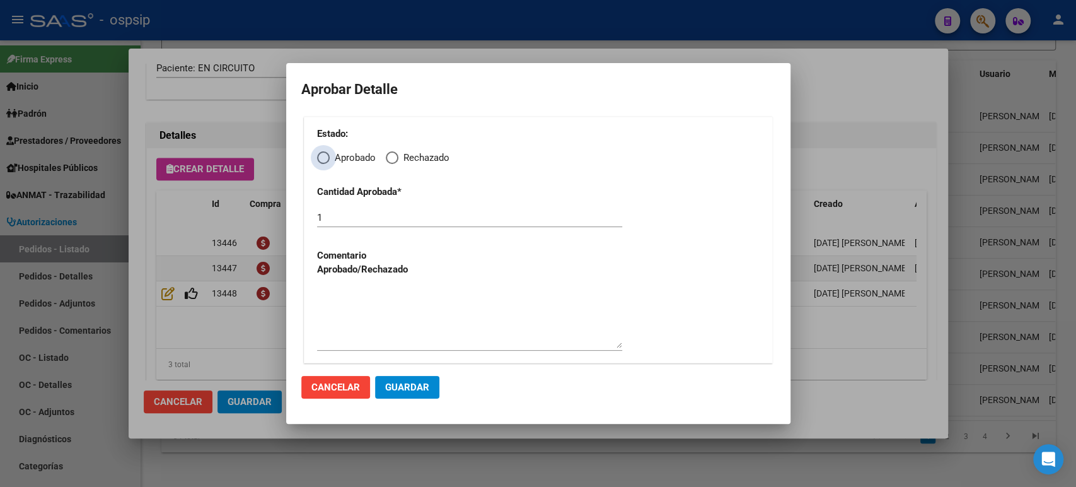
click at [326, 162] on span "Elija una opción" at bounding box center [323, 157] width 13 height 13
click at [326, 162] on input "Aprobado" at bounding box center [323, 157] width 13 height 13
radio input "true"
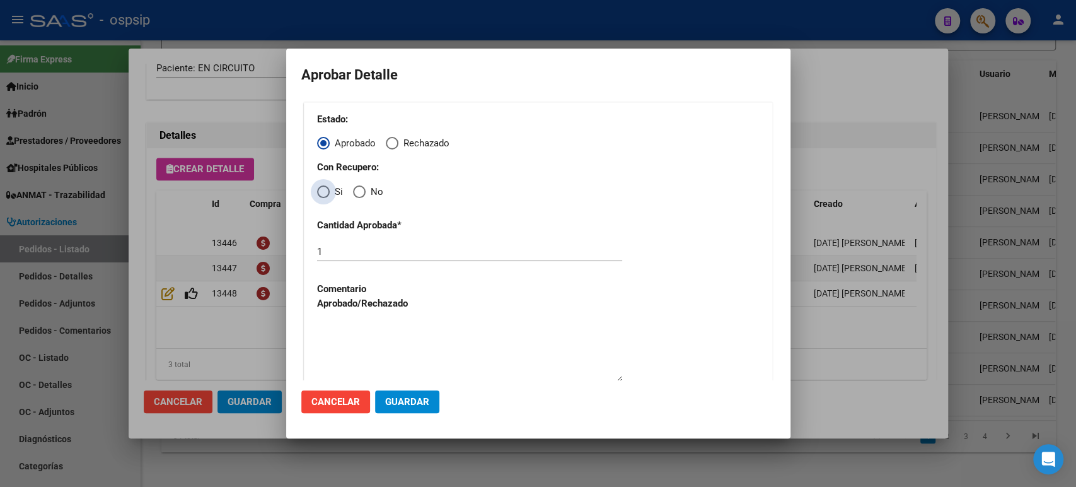
click at [321, 185] on span "Elija una opción" at bounding box center [323, 191] width 13 height 13
click at [321, 185] on input "Si" at bounding box center [323, 191] width 13 height 13
radio input "true"
click at [398, 403] on span "Guardar" at bounding box center [407, 401] width 44 height 11
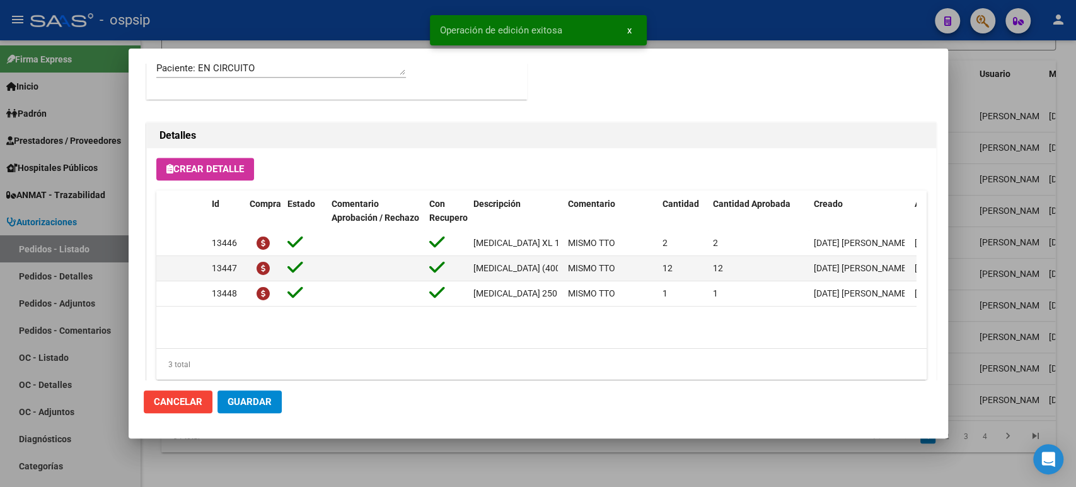
click at [261, 400] on span "Guardar" at bounding box center [250, 401] width 44 height 11
click at [998, 140] on div at bounding box center [538, 243] width 1076 height 487
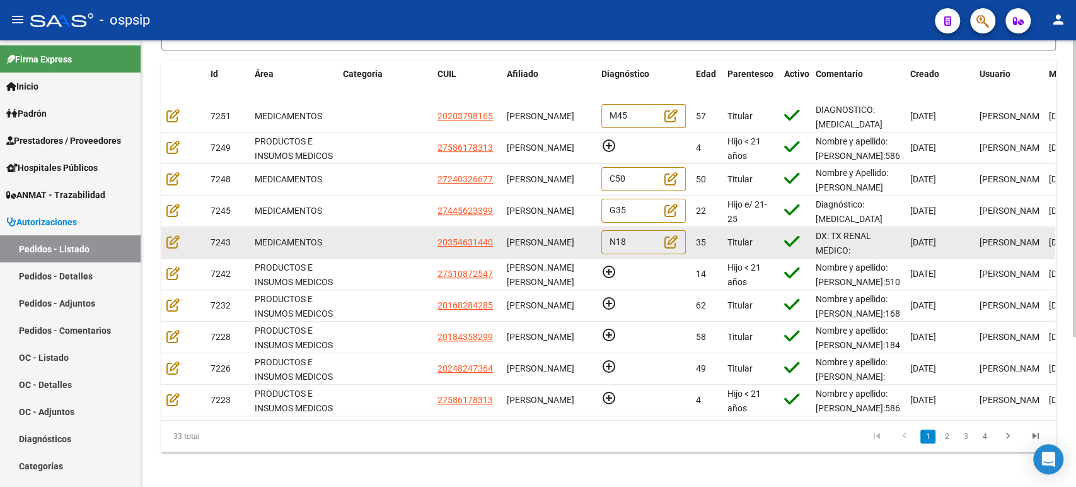
drag, startPoint x: 567, startPoint y: 243, endPoint x: 520, endPoint y: 238, distance: 47.6
click at [520, 238] on span "[PERSON_NAME]" at bounding box center [540, 242] width 67 height 10
click at [548, 241] on span "[PERSON_NAME]" at bounding box center [540, 242] width 67 height 10
drag, startPoint x: 590, startPoint y: 241, endPoint x: 507, endPoint y: 241, distance: 82.6
click at [507, 241] on div "[PERSON_NAME]" at bounding box center [549, 242] width 84 height 14
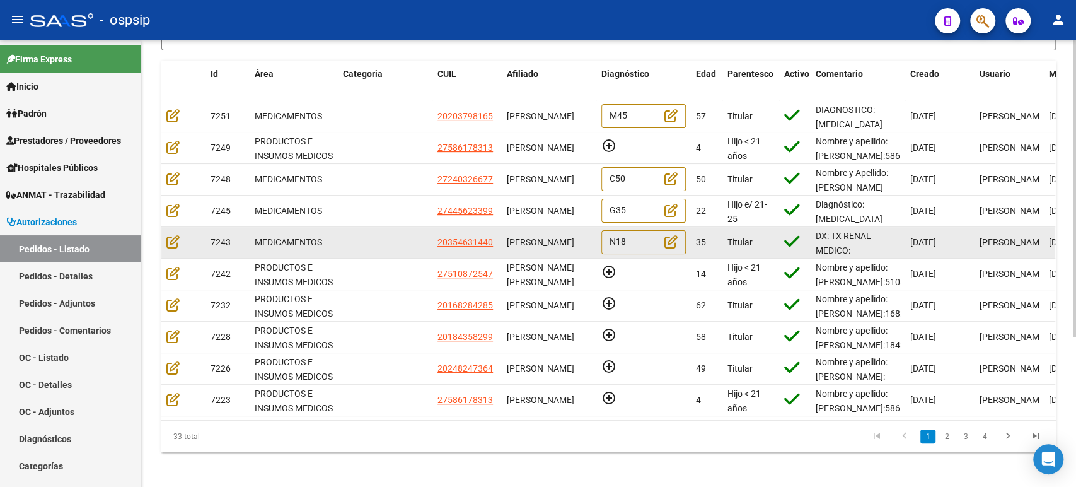
copy span "[PERSON_NAME]"
click at [173, 242] on icon at bounding box center [172, 241] width 13 height 14
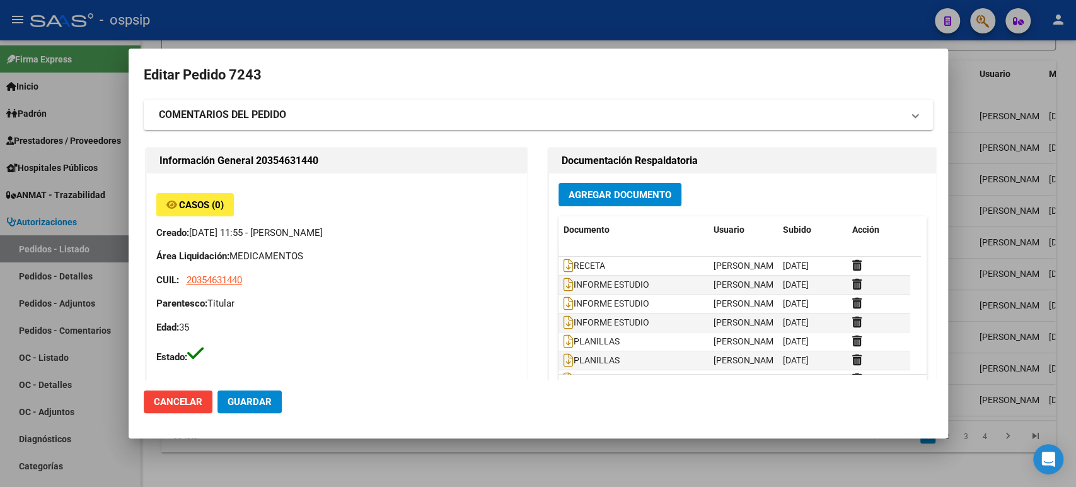
type input "Santa Fe, [PERSON_NAME], PUEYRREDON 1254"
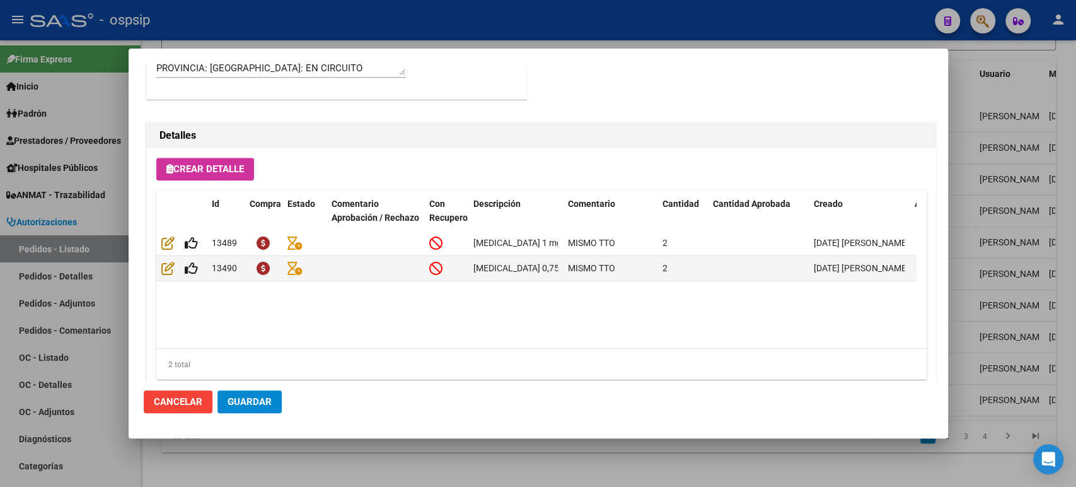
click at [1009, 266] on div at bounding box center [538, 243] width 1076 height 487
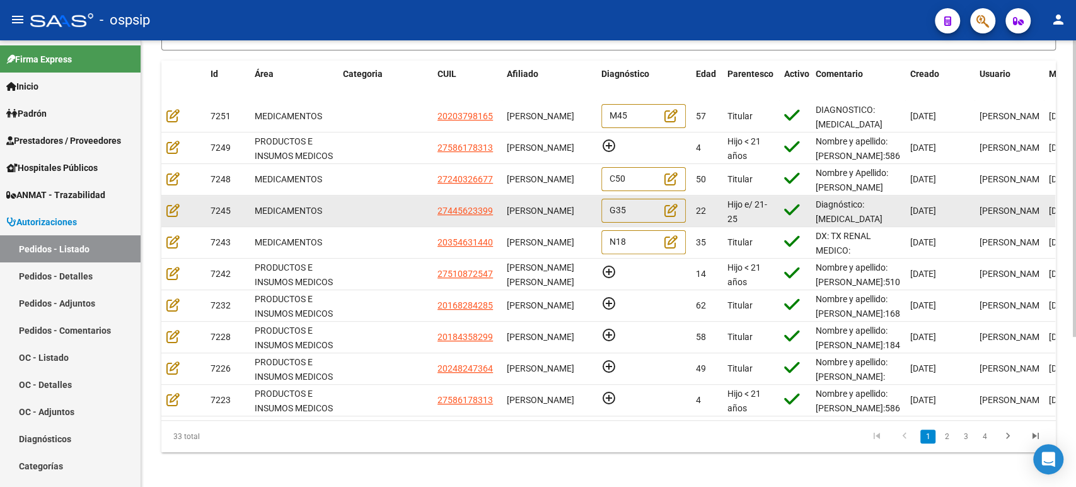
click at [559, 218] on div "[PERSON_NAME]" at bounding box center [549, 211] width 84 height 14
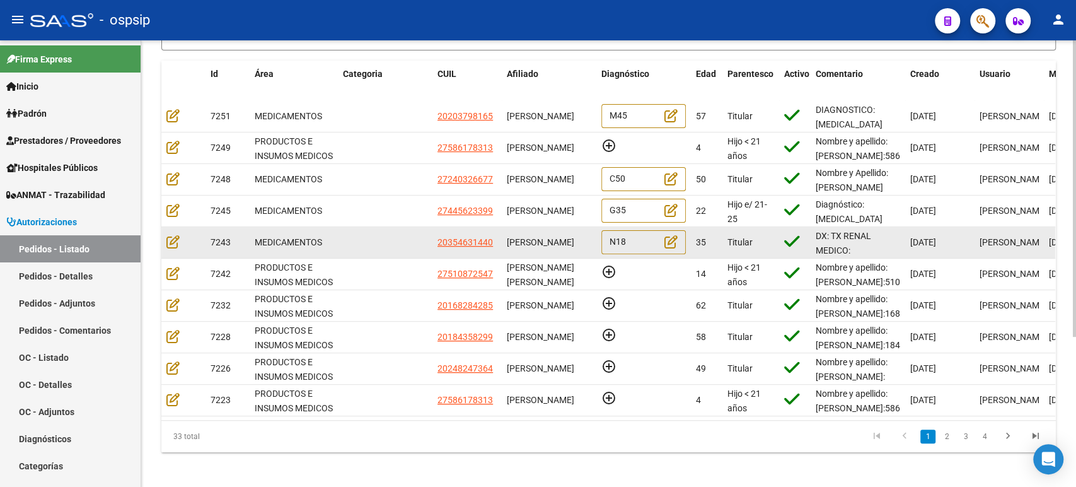
scroll to position [0, 0]
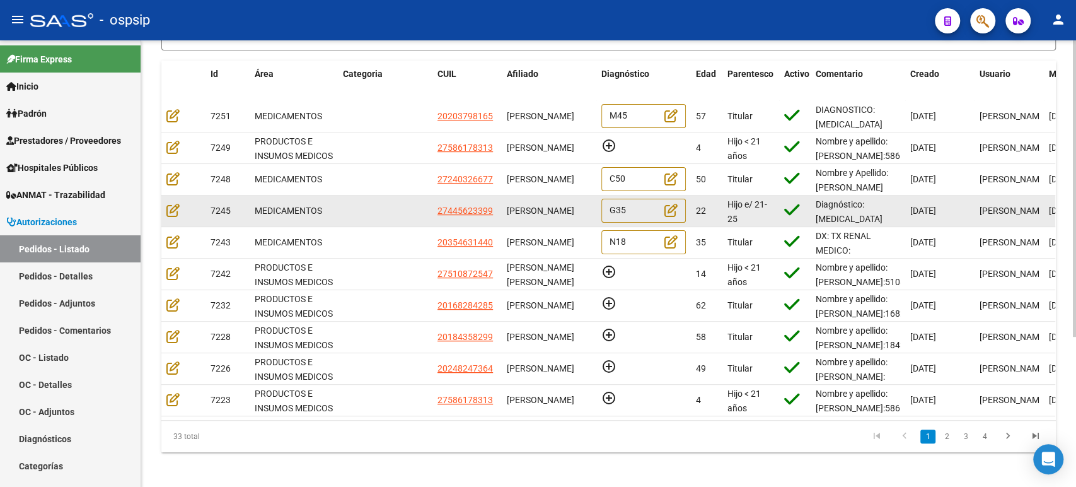
drag, startPoint x: 506, startPoint y: 201, endPoint x: 556, endPoint y: 219, distance: 53.0
click at [556, 218] on div "[PERSON_NAME]" at bounding box center [549, 211] width 84 height 14
copy span "[PERSON_NAME]"
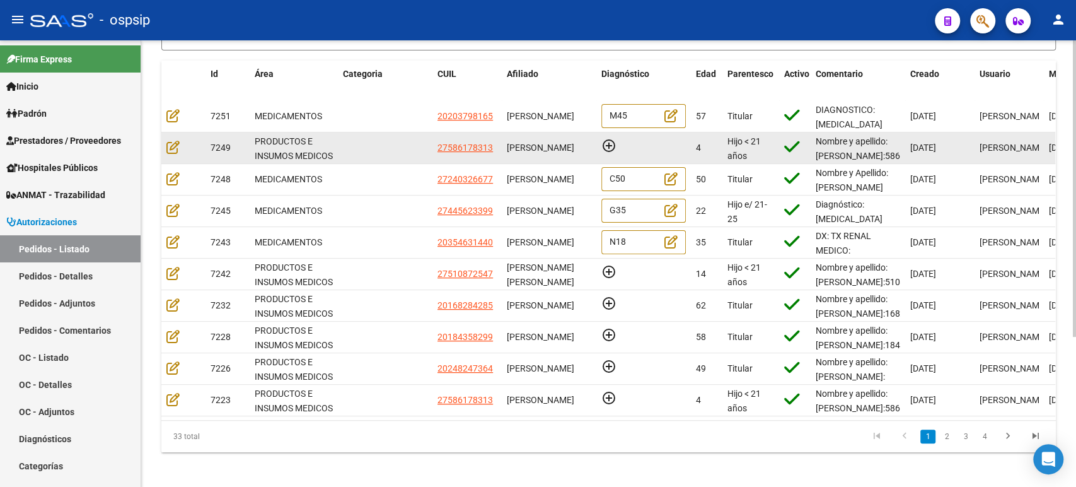
copy span "[PERSON_NAME]"
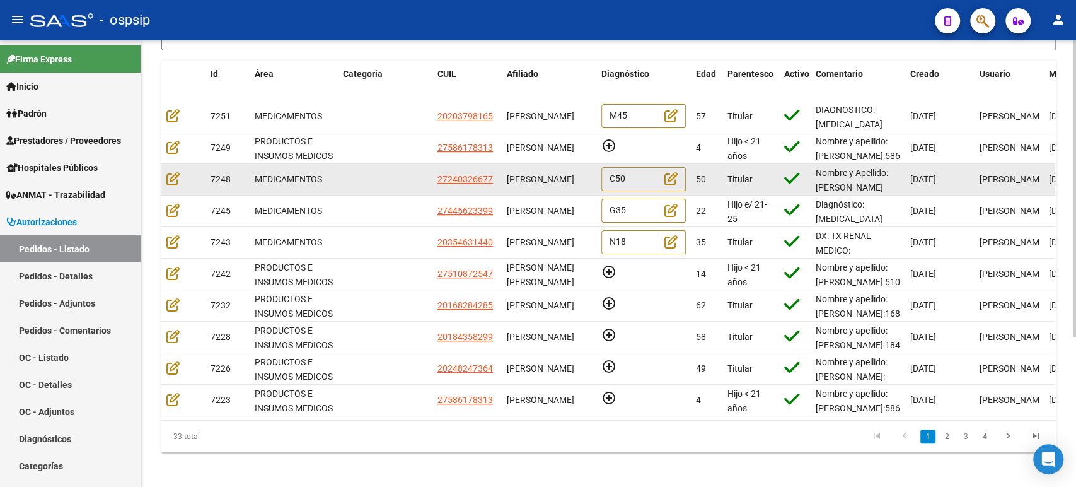
drag, startPoint x: 553, startPoint y: 190, endPoint x: 500, endPoint y: 182, distance: 53.5
click at [500, 182] on div "7248 MEDICAMENTOS 27240326677 [PERSON_NAME] C50 50 Titular Nombre y Apellido: […" at bounding box center [766, 180] width 1210 height 32
copy div "[PERSON_NAME]"
click at [176, 177] on icon at bounding box center [172, 178] width 13 height 14
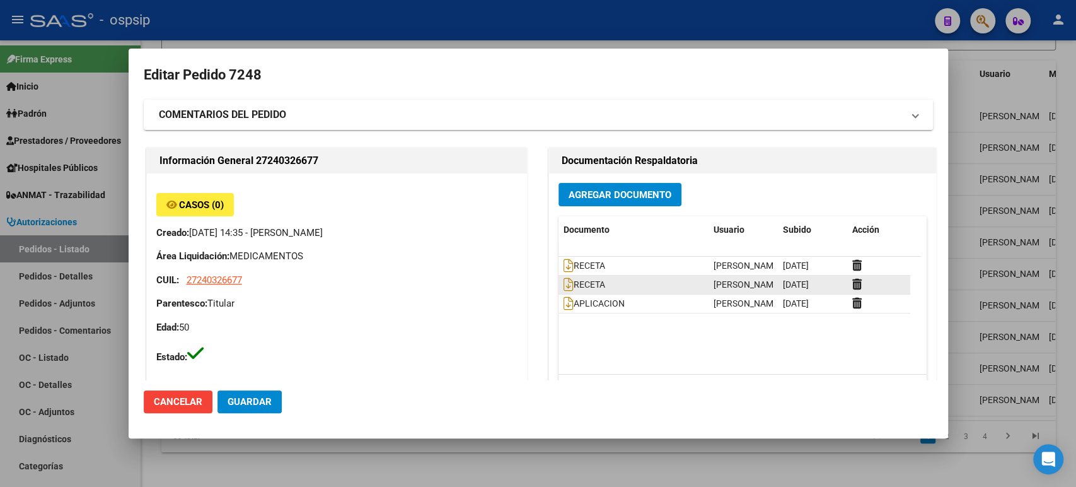
type input "[GEOGRAPHIC_DATA], [GEOGRAPHIC_DATA], [GEOGRAPHIC_DATA] 3504"
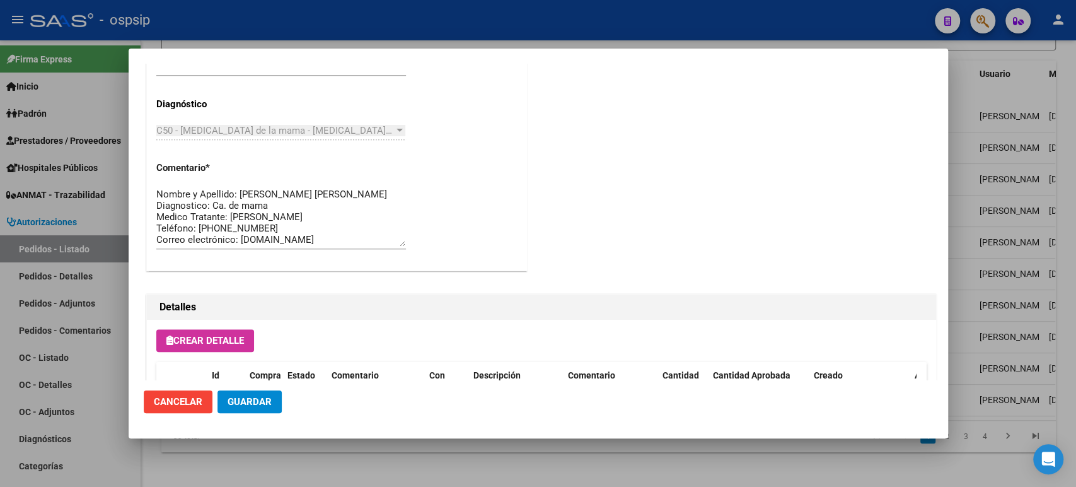
scroll to position [879, 0]
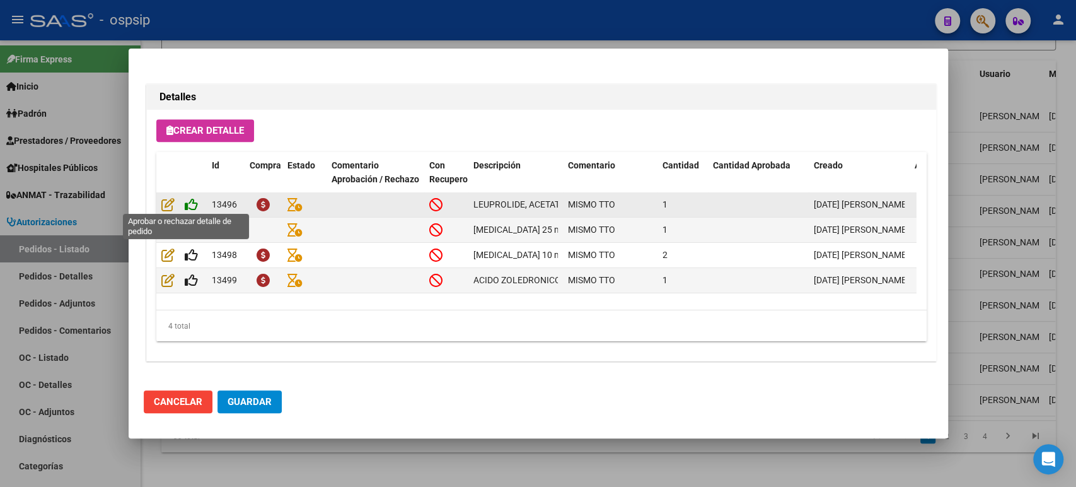
click at [192, 203] on icon at bounding box center [191, 204] width 13 height 14
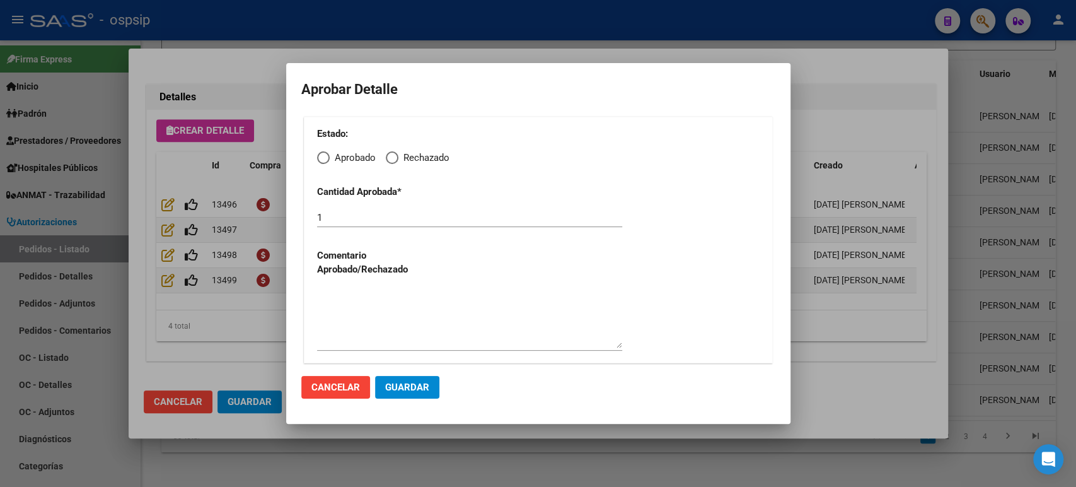
click at [328, 155] on span "Elija una opción" at bounding box center [323, 157] width 13 height 13
click at [328, 155] on input "Aprobado" at bounding box center [323, 157] width 13 height 13
radio input "true"
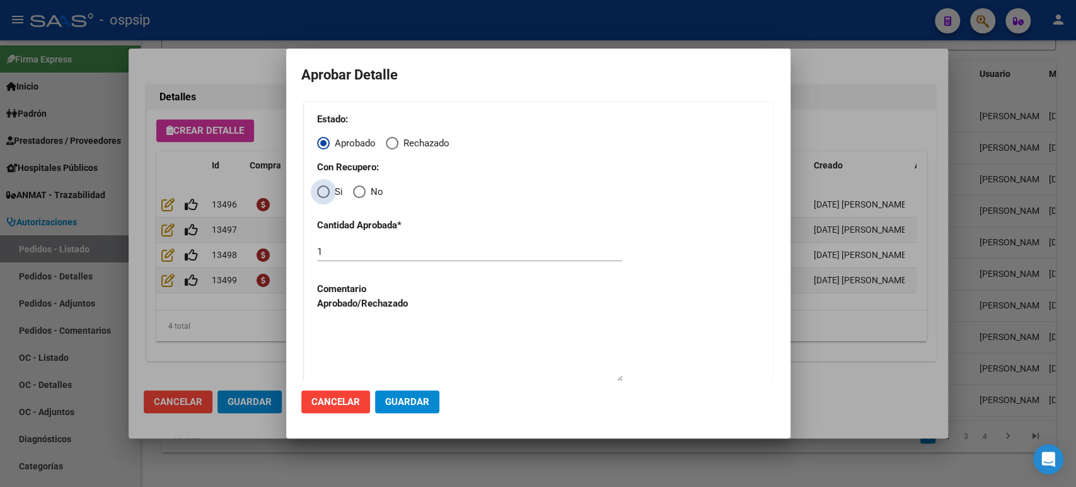
click at [324, 191] on span "Elija una opción" at bounding box center [323, 191] width 13 height 13
click at [324, 191] on input "Si" at bounding box center [323, 191] width 13 height 13
radio input "true"
click at [408, 396] on span "Guardar" at bounding box center [407, 401] width 44 height 11
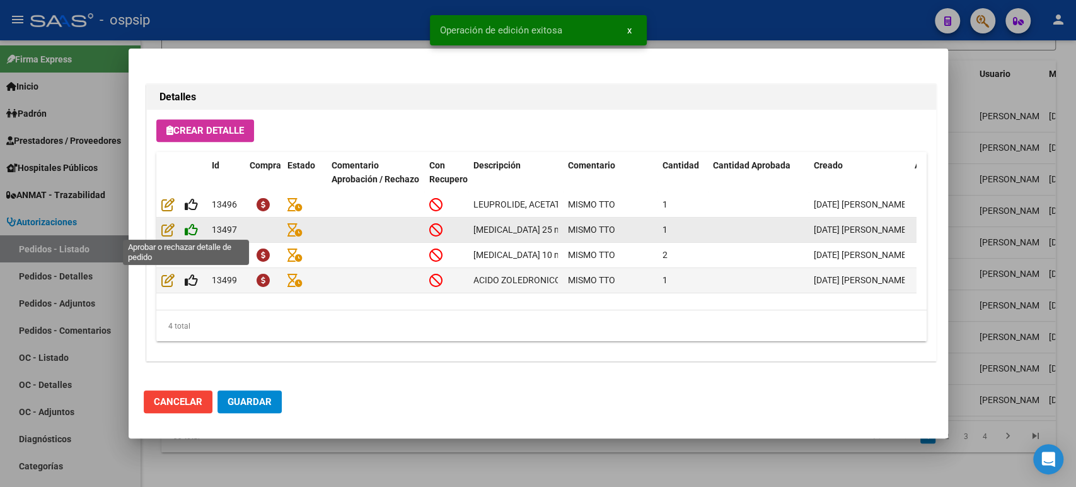
type input "[GEOGRAPHIC_DATA], [GEOGRAPHIC_DATA], [GEOGRAPHIC_DATA] 3504"
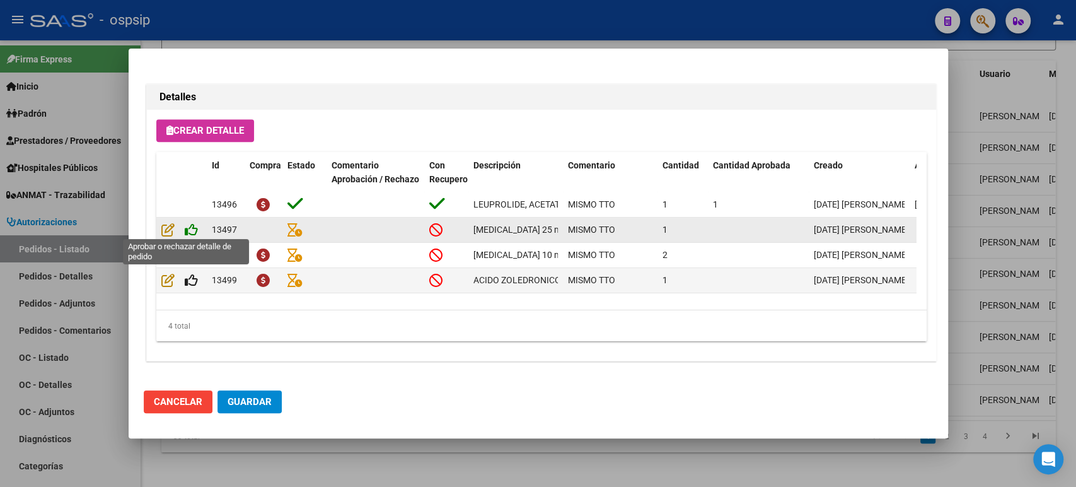
click at [192, 227] on icon at bounding box center [191, 229] width 13 height 14
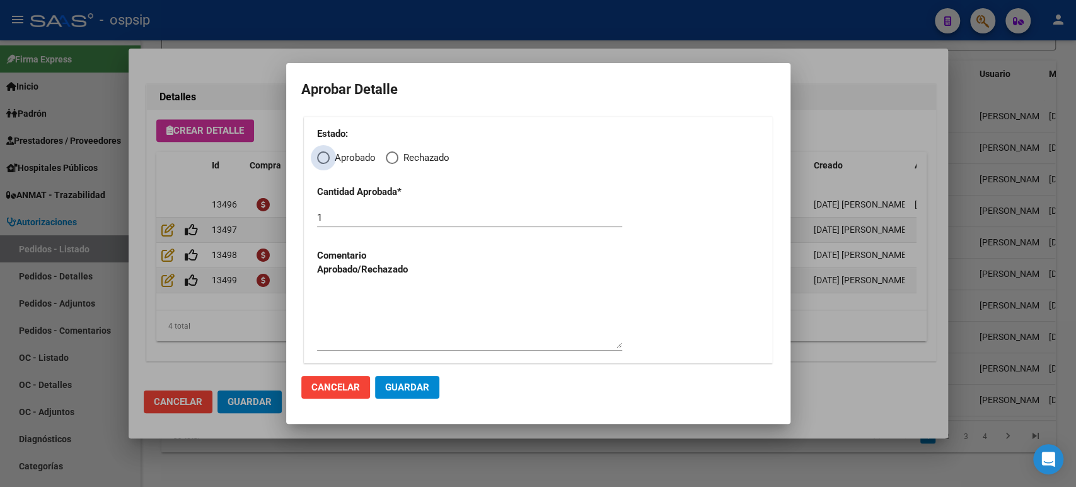
click at [323, 151] on span "Elija una opción" at bounding box center [323, 157] width 13 height 13
click at [323, 151] on input "Aprobado" at bounding box center [323, 157] width 13 height 13
radio input "true"
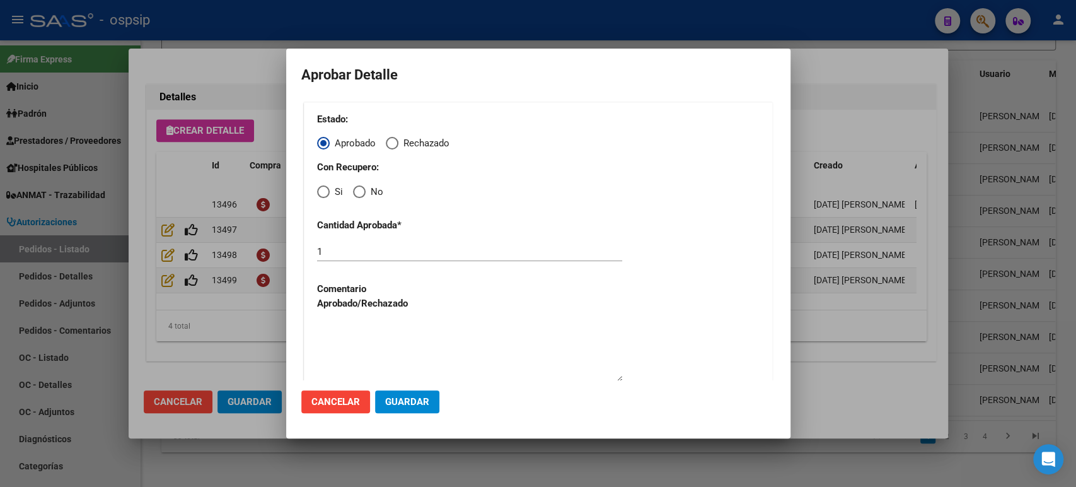
click at [326, 199] on div "Estado: Aprobado Rechazado Con Recupero: Si No Cantidad Aprobada * 1 Comentario…" at bounding box center [538, 249] width 469 height 295
click at [323, 190] on span "Elija una opción" at bounding box center [323, 191] width 13 height 13
click at [323, 190] on input "Si" at bounding box center [323, 191] width 13 height 13
radio input "true"
click at [413, 399] on span "Guardar" at bounding box center [407, 401] width 44 height 11
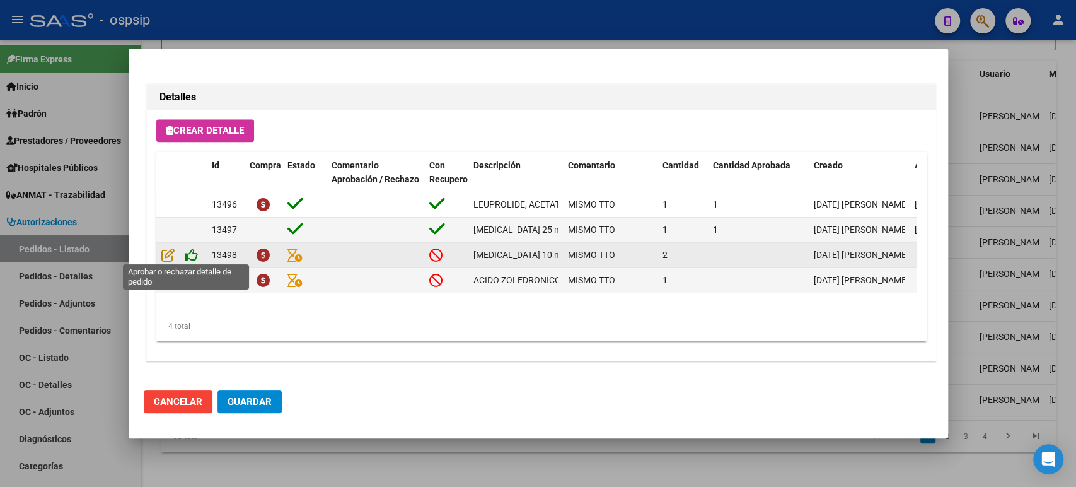
click at [193, 251] on icon at bounding box center [191, 255] width 13 height 14
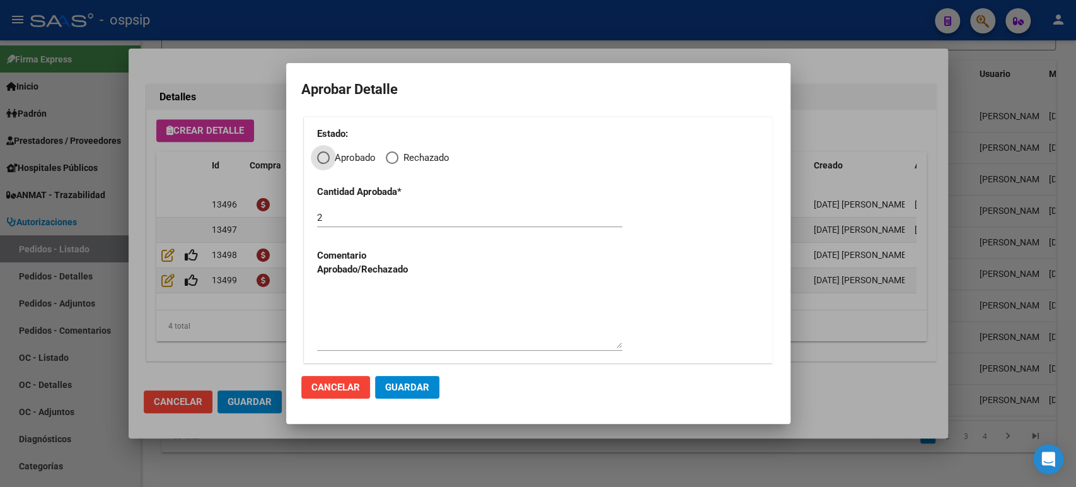
click at [338, 216] on input "2" at bounding box center [469, 217] width 305 height 11
type input "1"
click at [328, 156] on span "Elija una opción" at bounding box center [323, 157] width 13 height 13
click at [328, 156] on input "Aprobado" at bounding box center [323, 157] width 13 height 13
radio input "true"
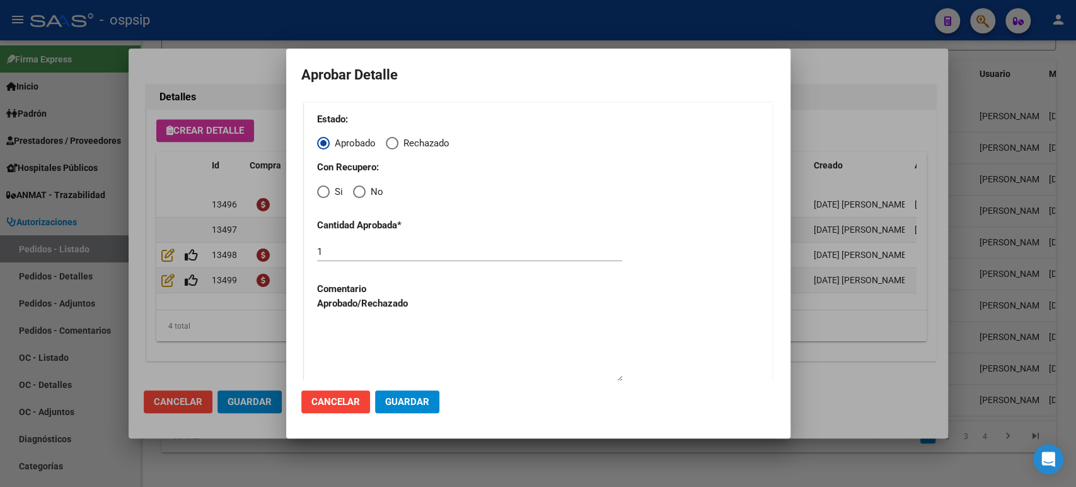
click at [325, 192] on span "Elija una opción" at bounding box center [323, 191] width 13 height 13
click at [325, 192] on input "Si" at bounding box center [323, 191] width 13 height 13
radio input "true"
click at [362, 349] on textarea at bounding box center [469, 351] width 305 height 59
type textarea "Corresponde 1 caja"
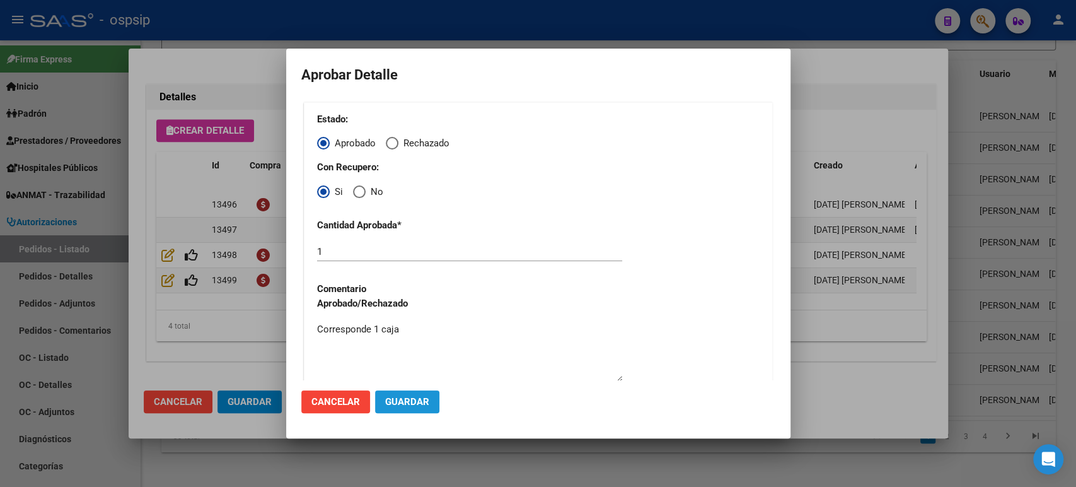
click at [408, 403] on span "Guardar" at bounding box center [407, 401] width 44 height 11
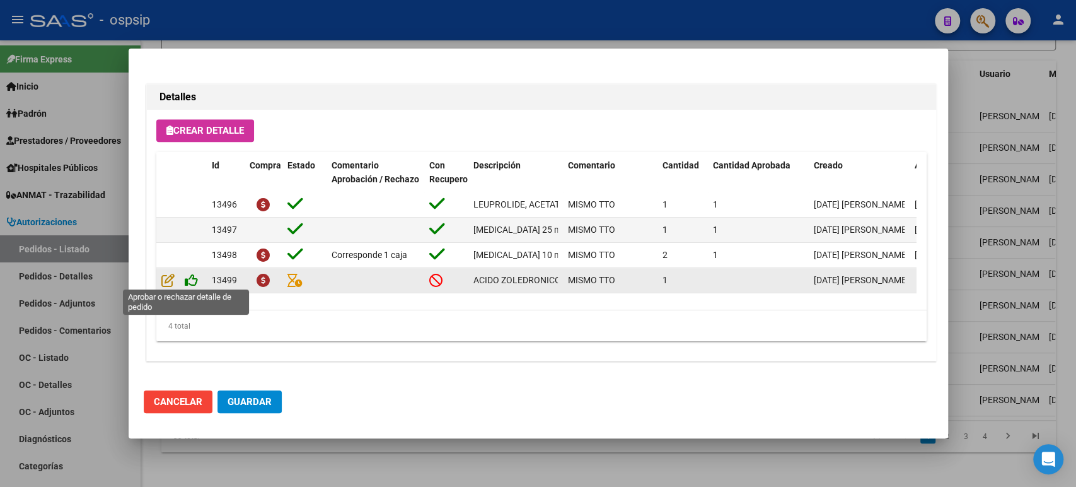
click at [193, 280] on icon at bounding box center [191, 280] width 13 height 14
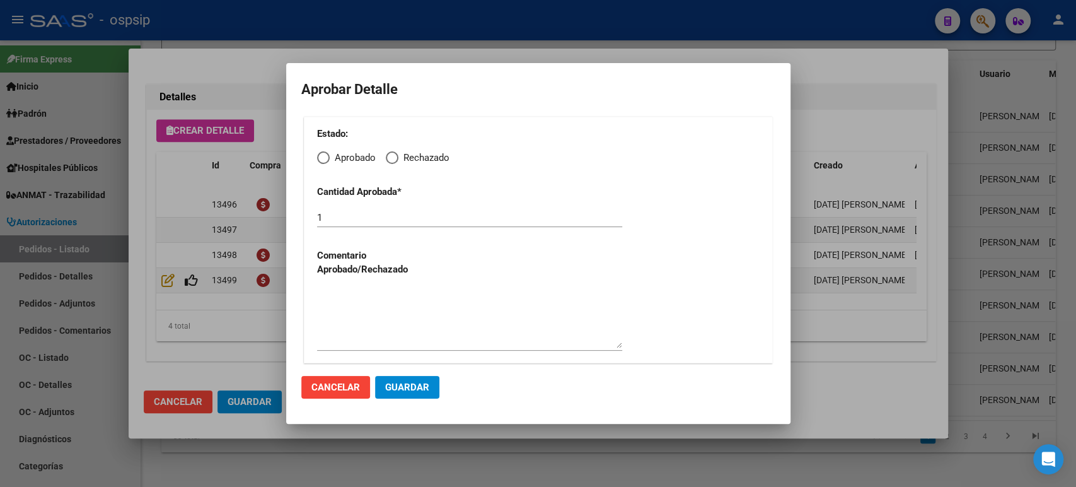
click at [328, 161] on span "Elija una opción" at bounding box center [323, 157] width 13 height 13
click at [328, 161] on input "Aprobado" at bounding box center [323, 157] width 13 height 13
radio input "true"
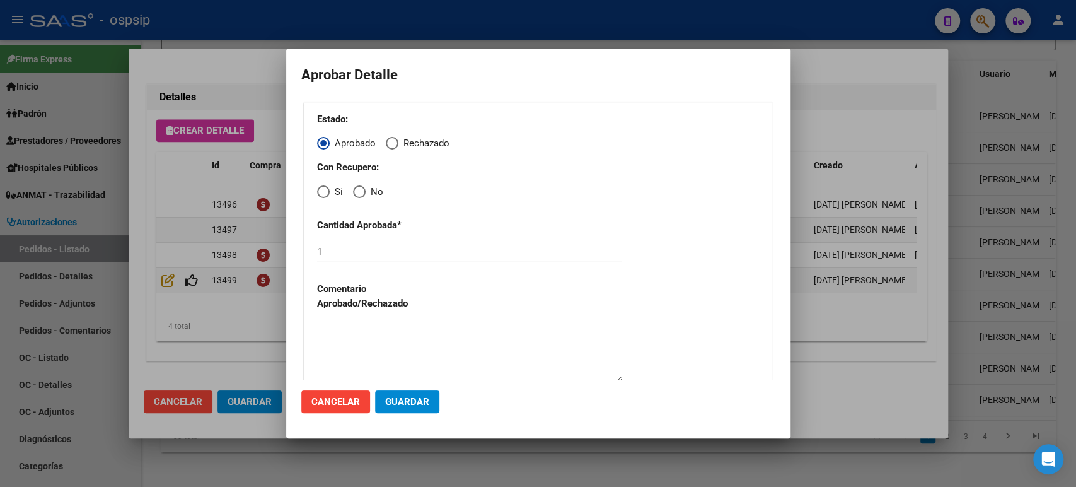
click at [328, 195] on span "Elija una opción" at bounding box center [323, 191] width 13 height 13
click at [328, 195] on input "Si" at bounding box center [323, 191] width 13 height 13
radio input "true"
click at [404, 404] on span "Guardar" at bounding box center [407, 401] width 44 height 11
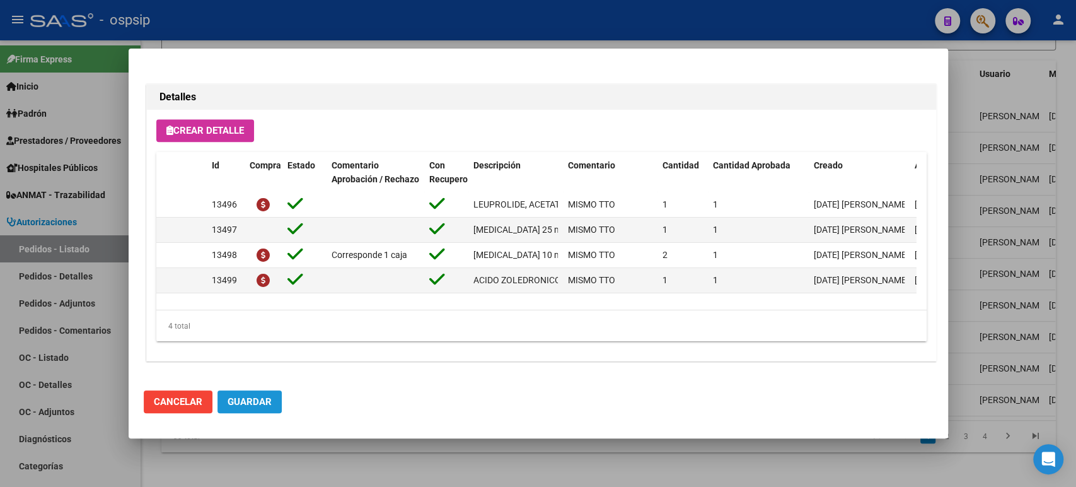
click at [272, 405] on button "Guardar" at bounding box center [249, 401] width 64 height 23
click at [983, 188] on div at bounding box center [538, 243] width 1076 height 487
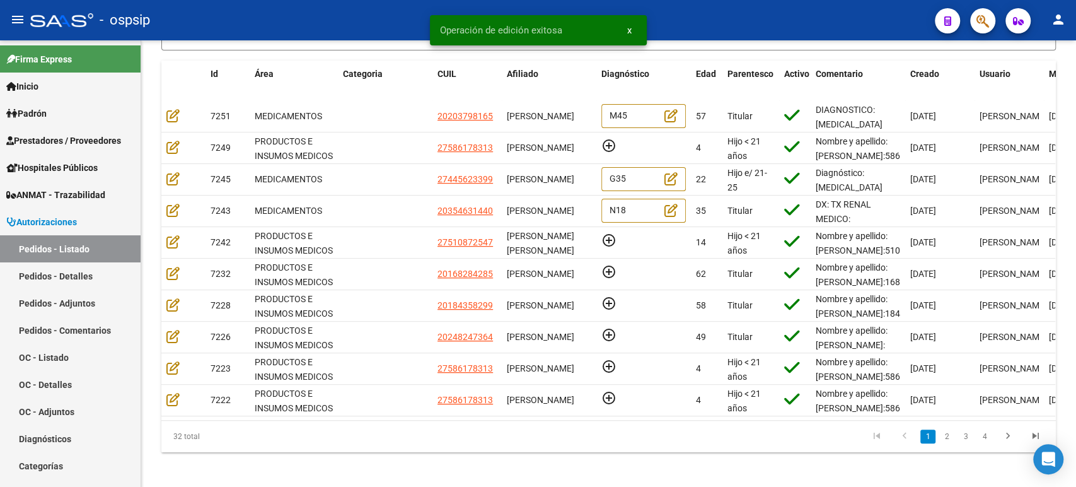
scroll to position [0, 0]
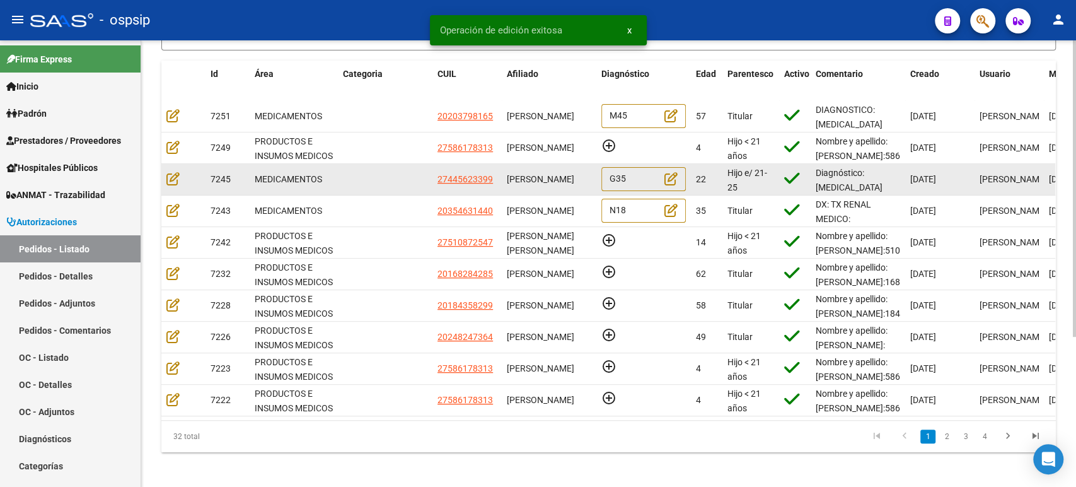
drag, startPoint x: 558, startPoint y: 183, endPoint x: 527, endPoint y: 178, distance: 31.9
click at [527, 178] on div "[PERSON_NAME]" at bounding box center [549, 179] width 84 height 14
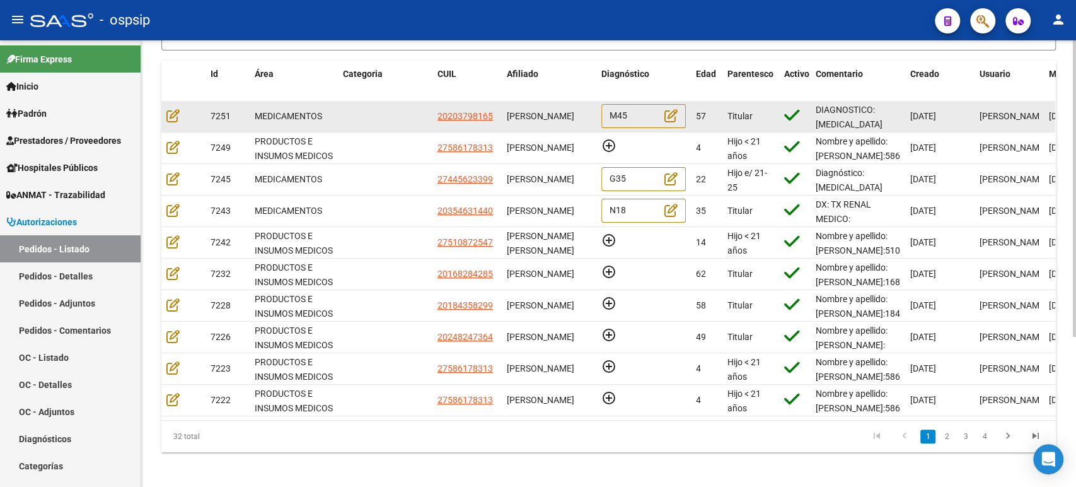
drag, startPoint x: 533, startPoint y: 125, endPoint x: 504, endPoint y: 111, distance: 31.6
click at [504, 111] on datatable-body-cell "[PERSON_NAME]" at bounding box center [549, 116] width 95 height 31
copy span "[PERSON_NAME]"
click at [175, 114] on icon at bounding box center [172, 115] width 13 height 14
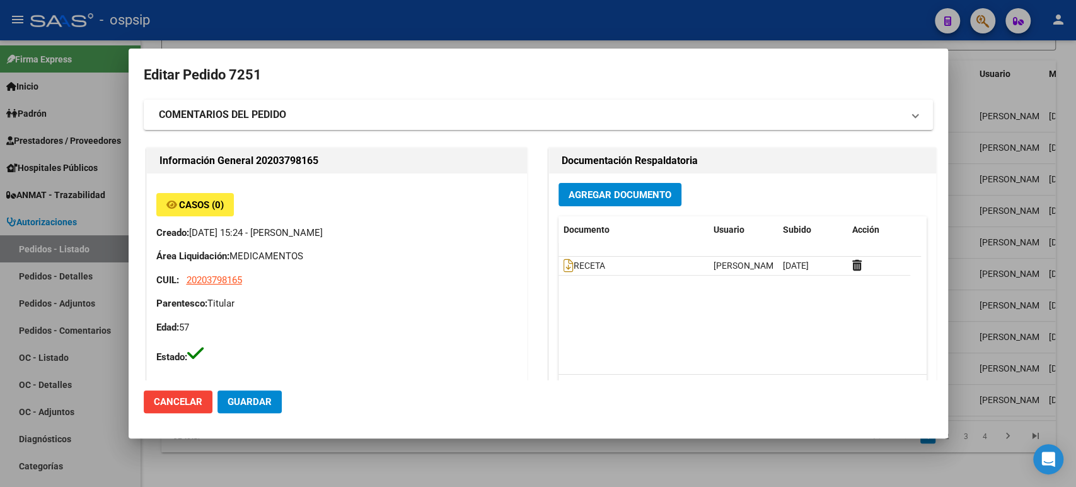
type input "[GEOGRAPHIC_DATA], TRES DE FEBRERO, NN None"
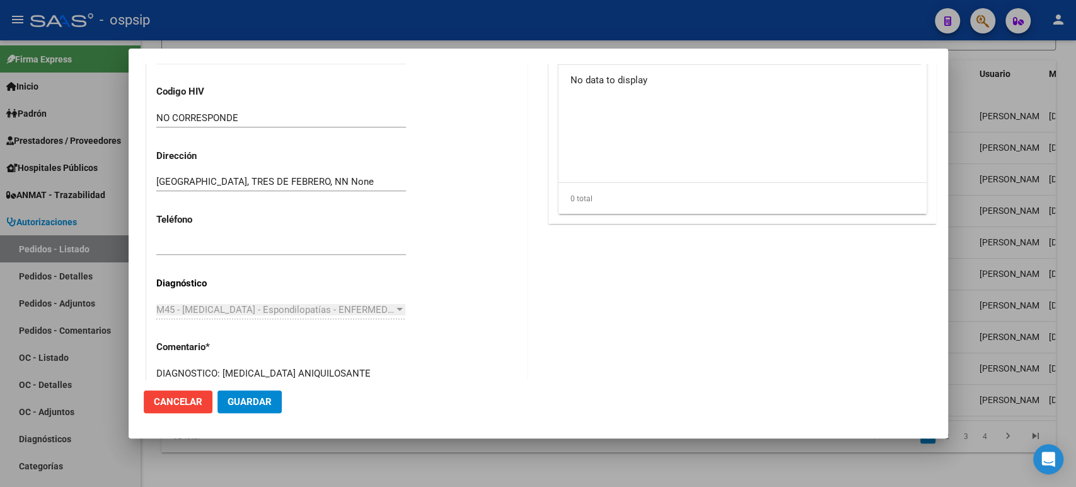
scroll to position [770, 0]
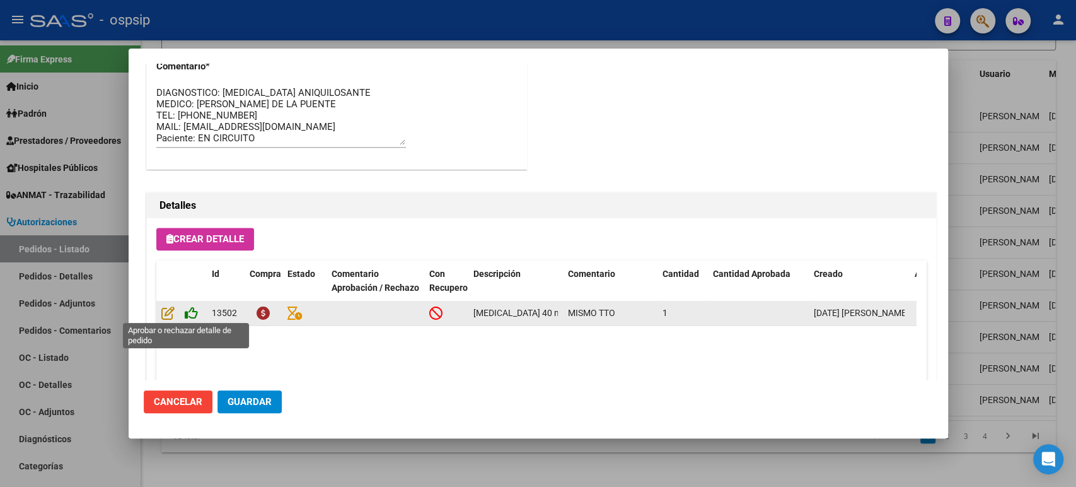
click at [190, 312] on icon at bounding box center [191, 313] width 13 height 14
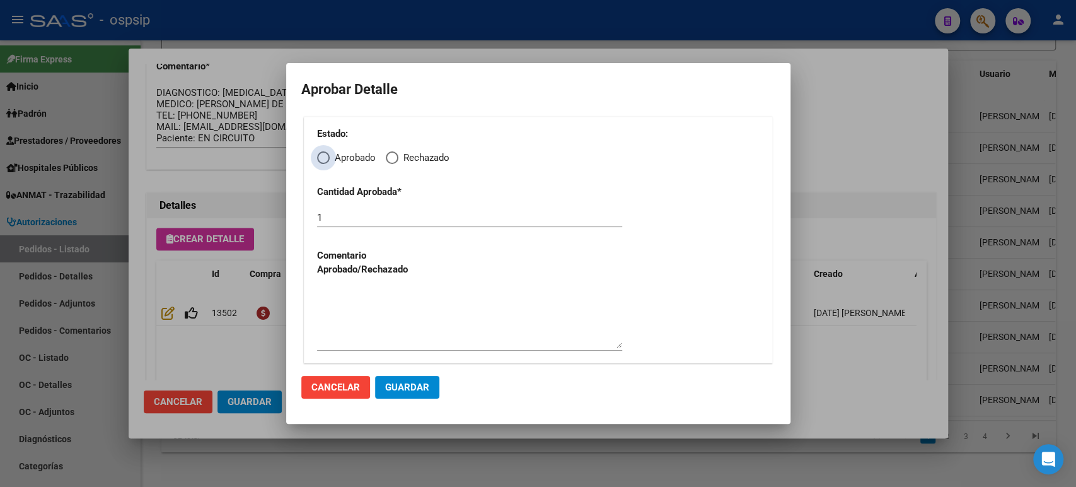
click at [330, 155] on span "Aprobado" at bounding box center [353, 158] width 46 height 14
click at [329, 155] on input "Aprobado" at bounding box center [323, 157] width 13 height 13
radio input "true"
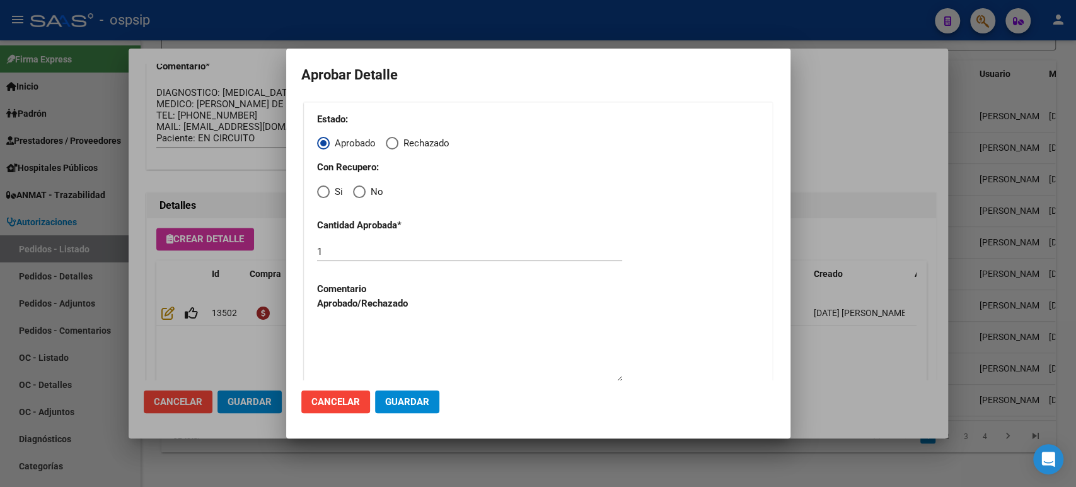
click at [328, 192] on span "Elija una opción" at bounding box center [323, 191] width 13 height 13
click at [328, 192] on input "Si" at bounding box center [323, 191] width 13 height 13
radio input "true"
click at [415, 403] on span "Guardar" at bounding box center [407, 401] width 44 height 11
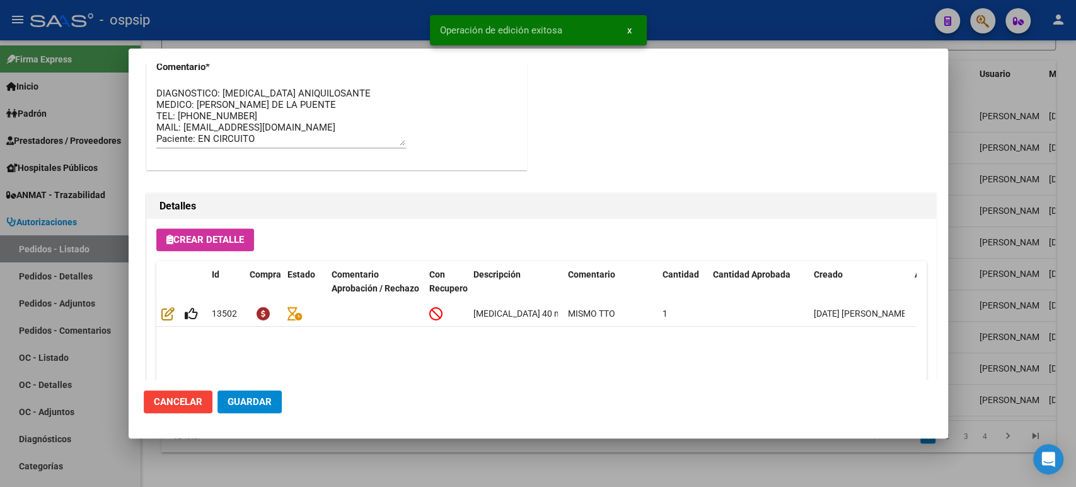
type input "[GEOGRAPHIC_DATA], TRES DE FEBRERO, undefined undefined"
click at [258, 393] on button "Guardar" at bounding box center [249, 401] width 64 height 23
click at [987, 231] on div at bounding box center [538, 243] width 1076 height 487
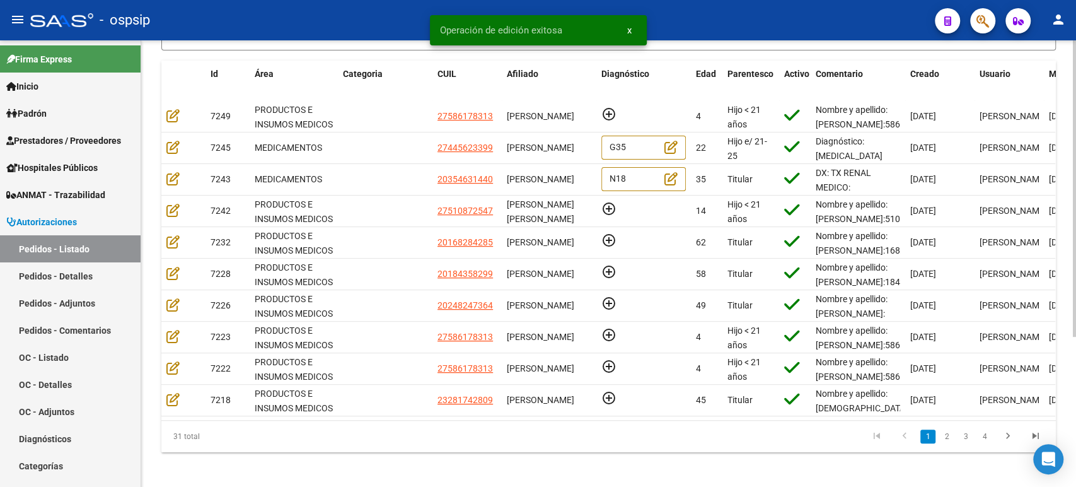
scroll to position [0, 0]
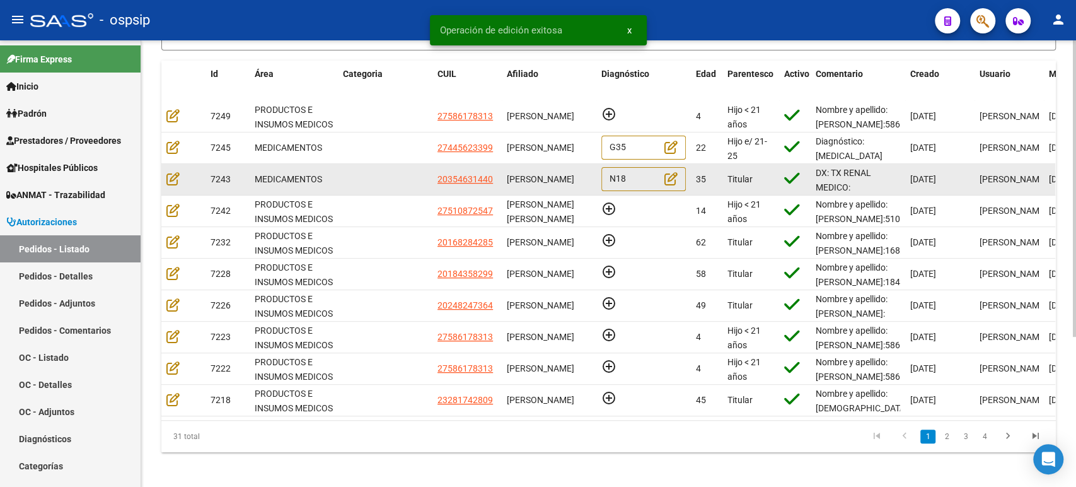
drag, startPoint x: 561, startPoint y: 183, endPoint x: 554, endPoint y: 179, distance: 7.9
click at [555, 180] on span "[PERSON_NAME]" at bounding box center [540, 179] width 67 height 10
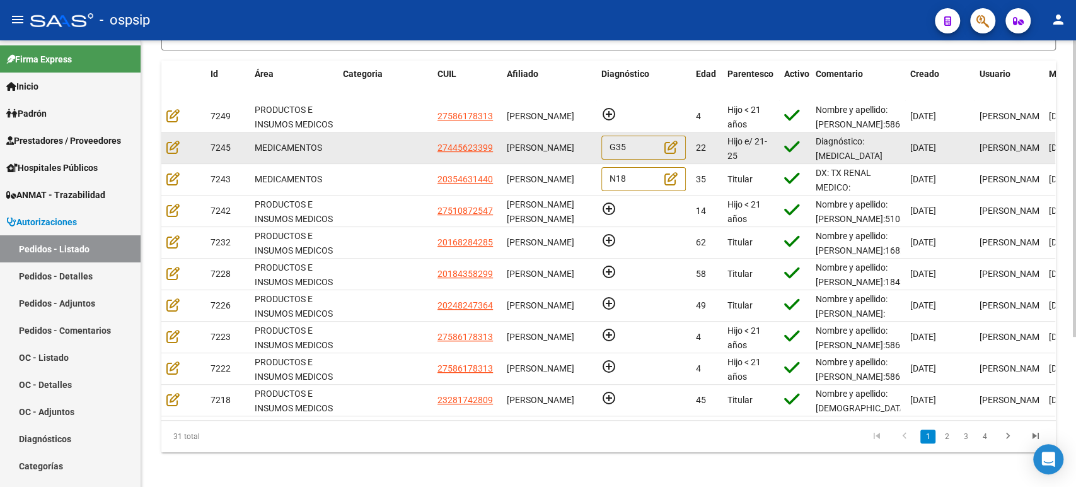
drag, startPoint x: 547, startPoint y: 152, endPoint x: 508, endPoint y: 137, distance: 41.9
click at [508, 142] on span "[PERSON_NAME]" at bounding box center [540, 147] width 67 height 10
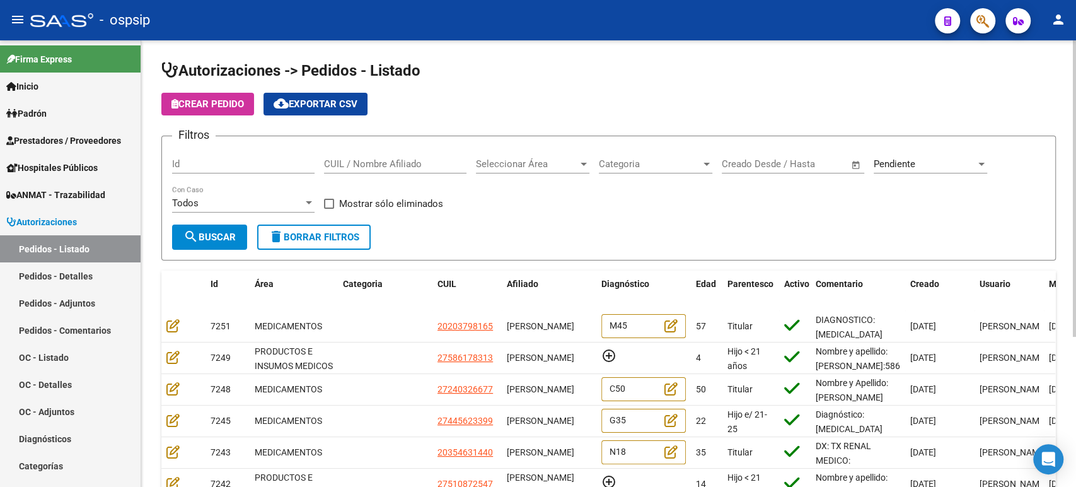
click at [384, 161] on input "CUIL / Nombre Afiliado" at bounding box center [395, 163] width 142 height 11
paste input "[PERSON_NAME]"
type input "[PERSON_NAME]"
click at [228, 227] on button "search Buscar" at bounding box center [209, 236] width 75 height 25
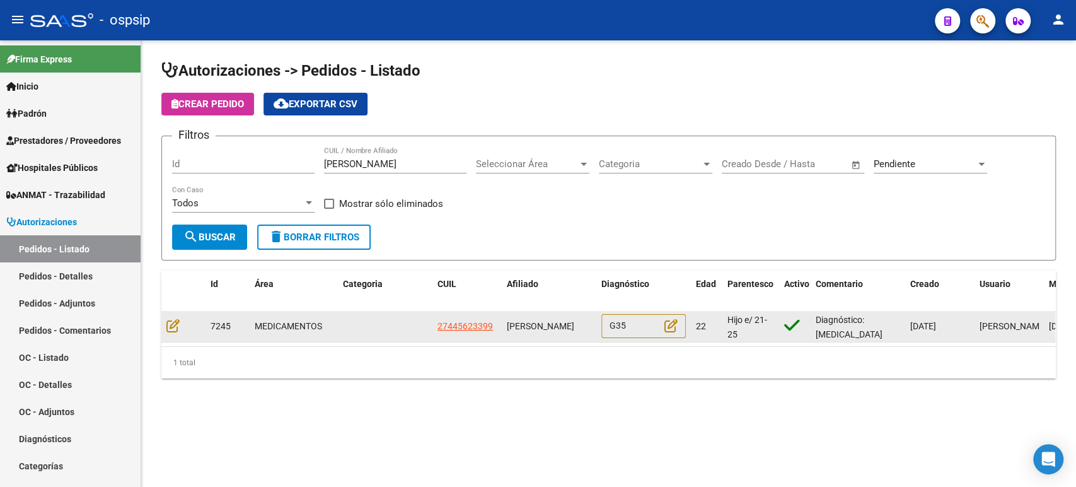
click at [165, 325] on datatable-body-cell at bounding box center [183, 326] width 44 height 31
click at [171, 323] on icon at bounding box center [172, 325] width 13 height 14
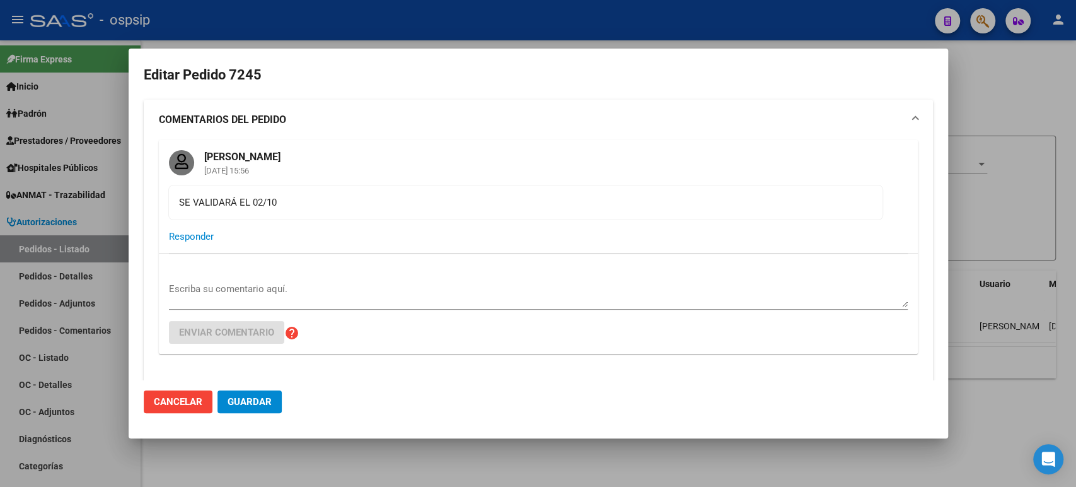
type input "Buenos Aires, OLAVARRIA, RENDON 2954"
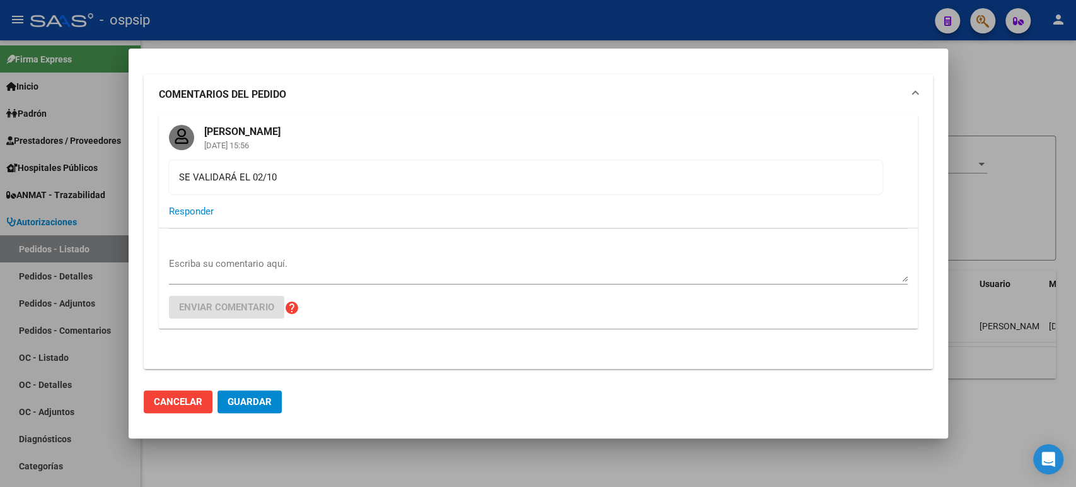
scroll to position [23, 0]
click at [264, 181] on div "SE VALIDARÁ EL 02/10" at bounding box center [525, 180] width 693 height 14
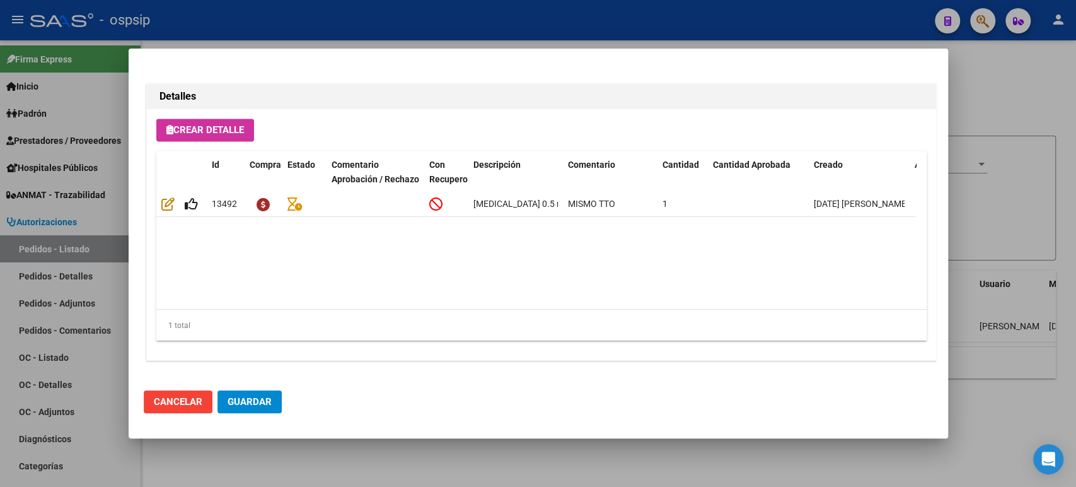
scroll to position [867, 0]
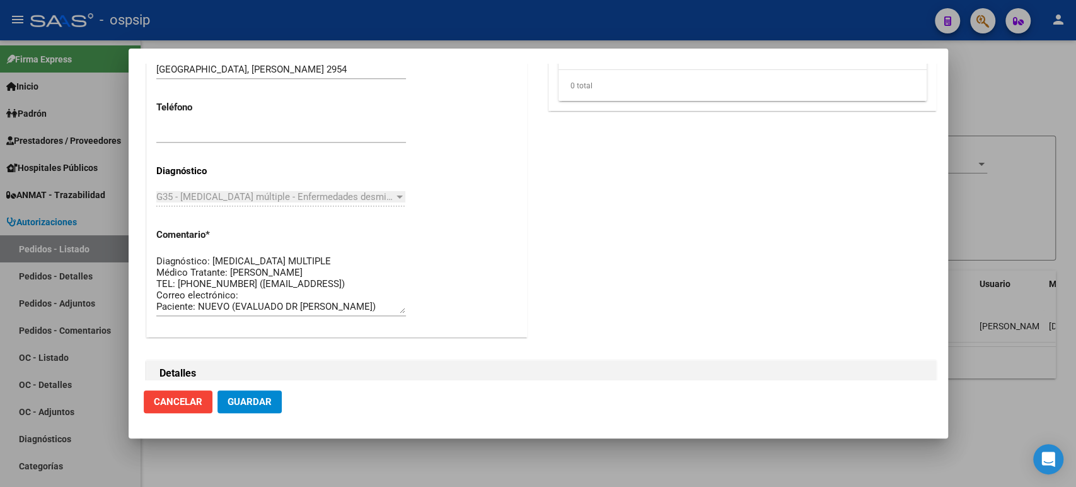
click at [971, 238] on div at bounding box center [538, 243] width 1076 height 487
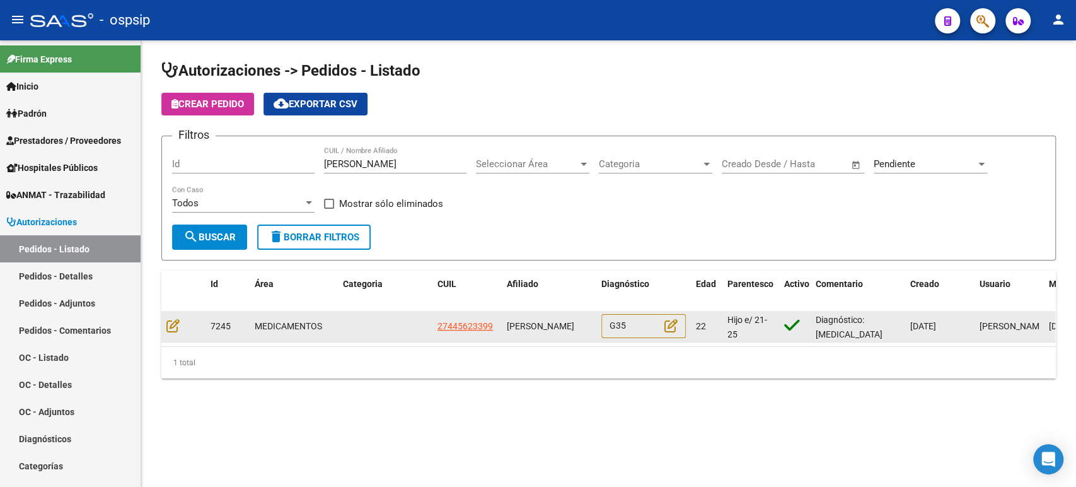
click at [555, 333] on div "[PERSON_NAME]" at bounding box center [549, 326] width 84 height 14
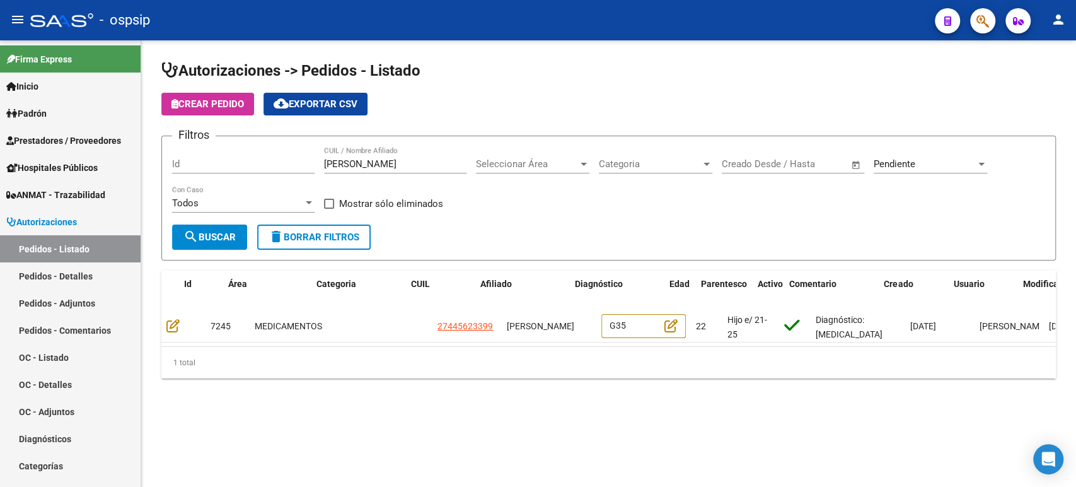
scroll to position [0, 316]
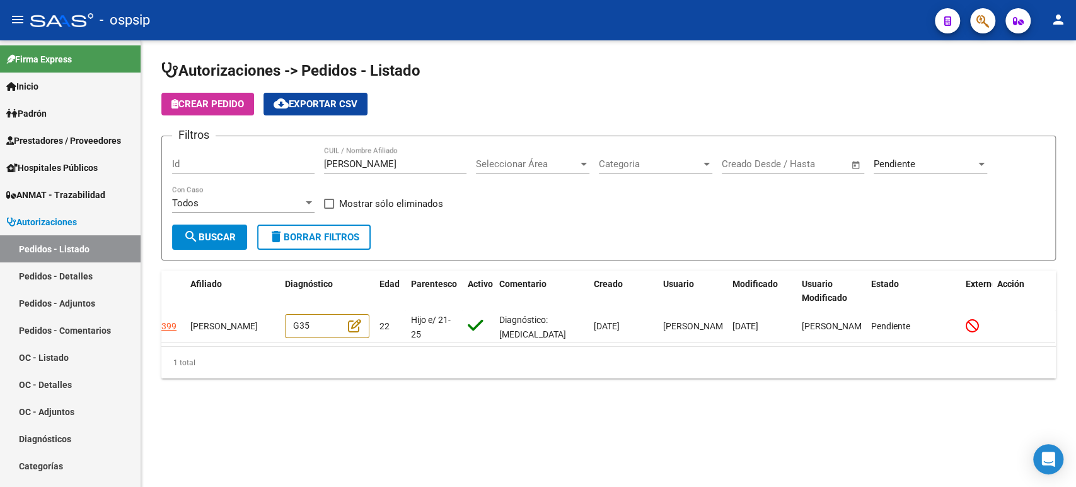
click at [899, 165] on span "Pendiente" at bounding box center [895, 163] width 42 height 11
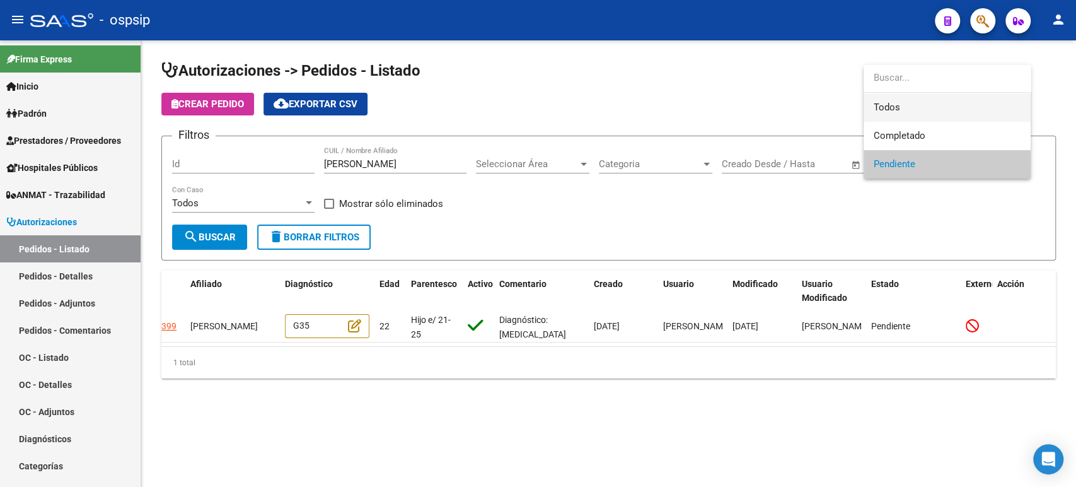
click at [904, 103] on span "Todos" at bounding box center [947, 107] width 147 height 28
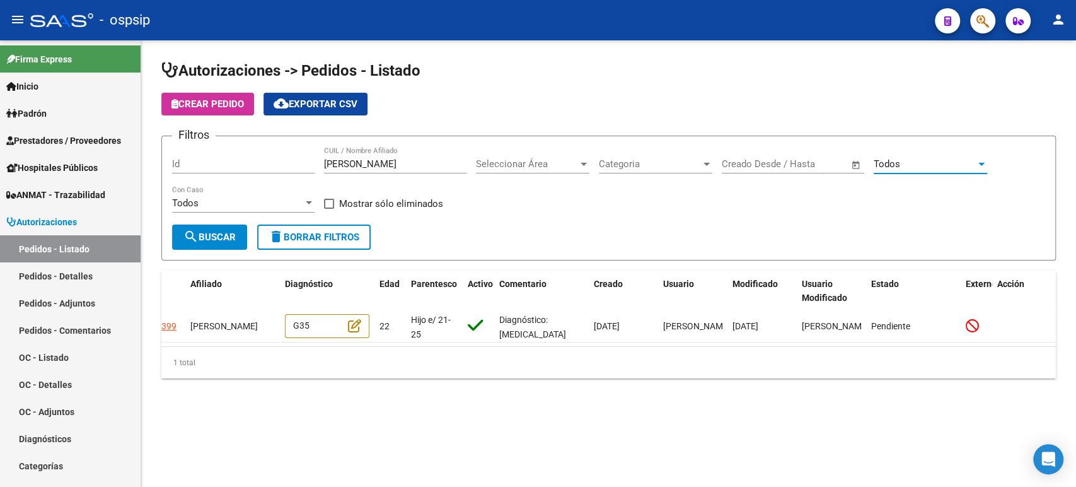
click at [222, 235] on span "search Buscar" at bounding box center [209, 236] width 52 height 11
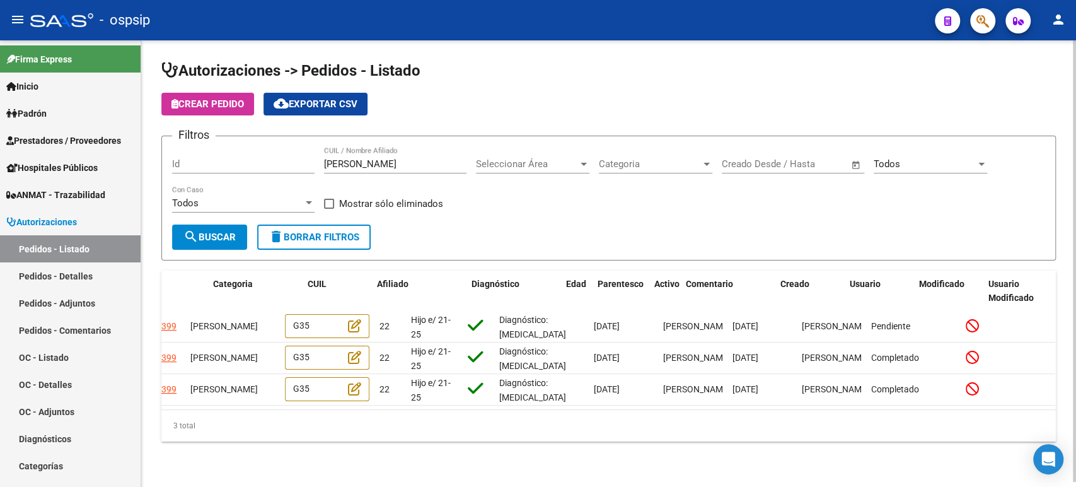
scroll to position [0, 0]
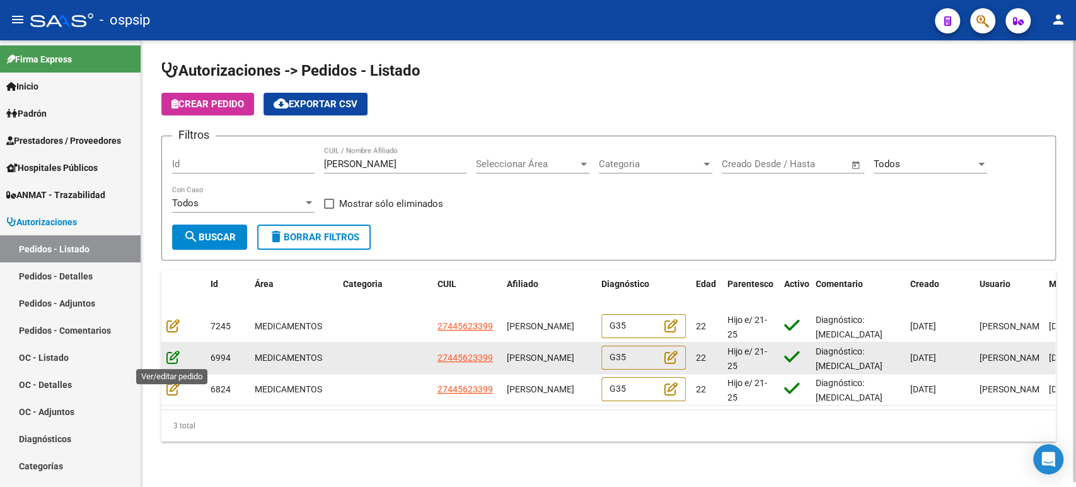
click at [171, 354] on icon at bounding box center [172, 357] width 13 height 14
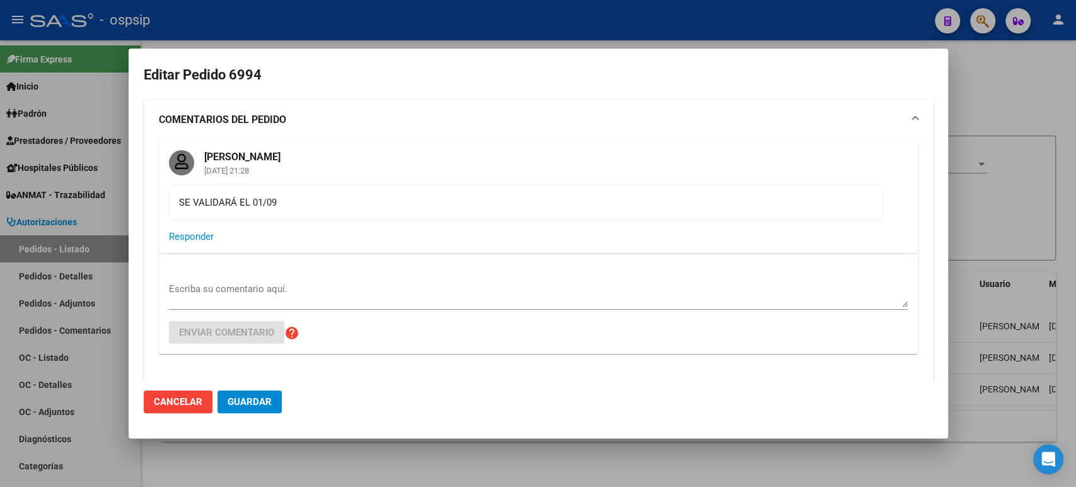
type input "Buenos Aires, OLAVARRIA, RENDON 2954"
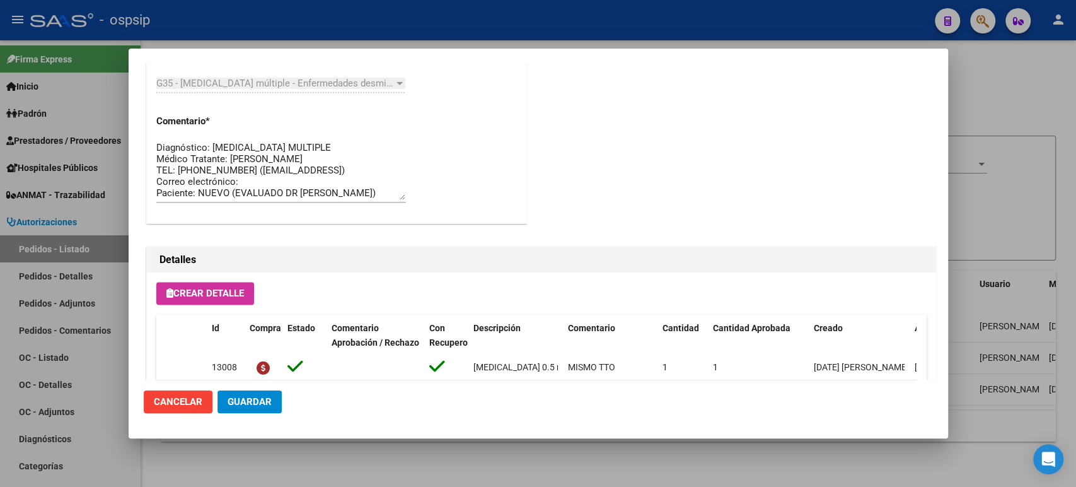
scroll to position [1143, 0]
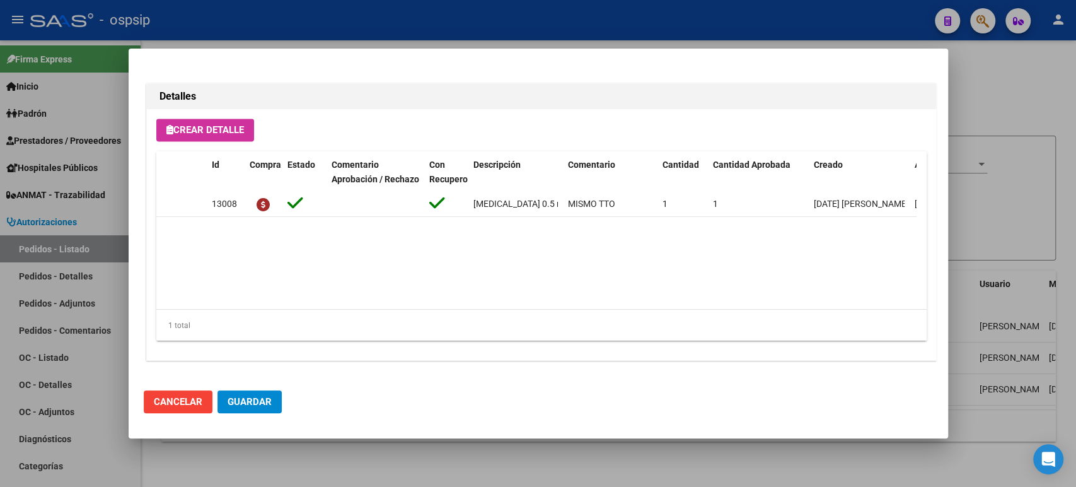
click at [1027, 209] on div at bounding box center [538, 243] width 1076 height 487
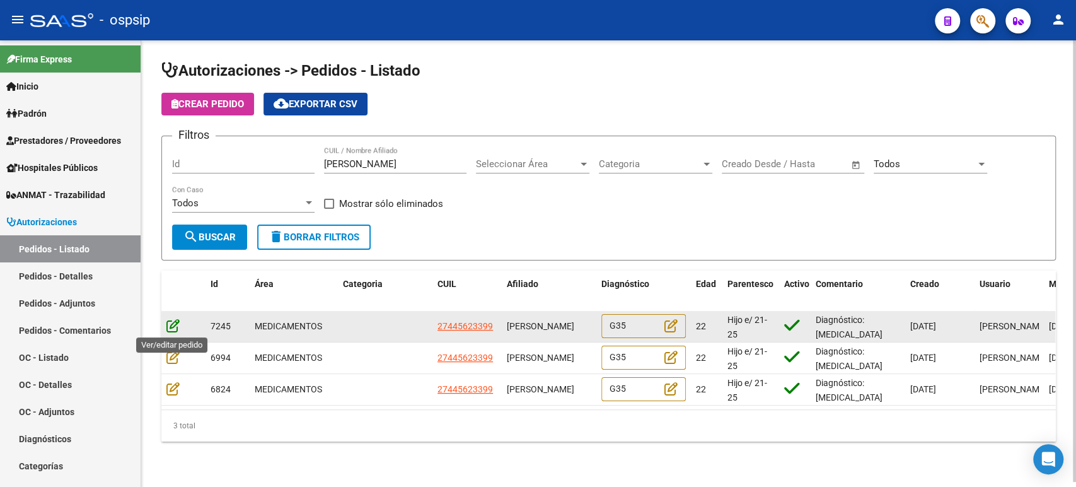
click at [170, 325] on icon at bounding box center [172, 325] width 13 height 14
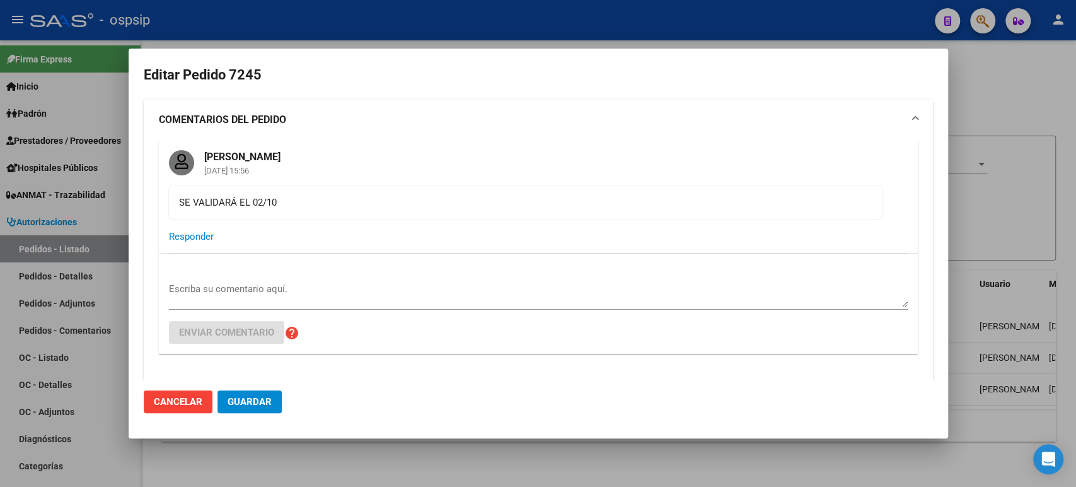
type input "Buenos Aires, OLAVARRIA, RENDON 2954"
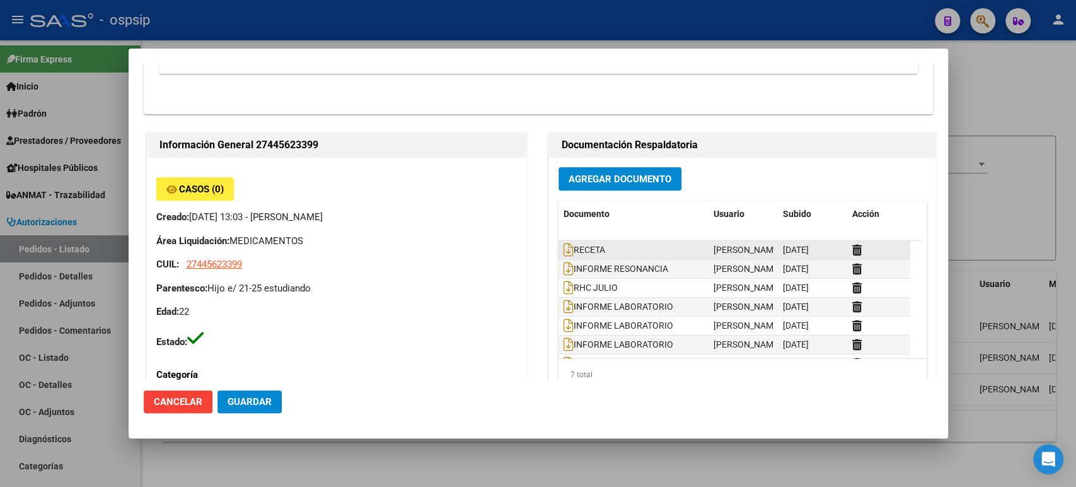
scroll to position [0, 0]
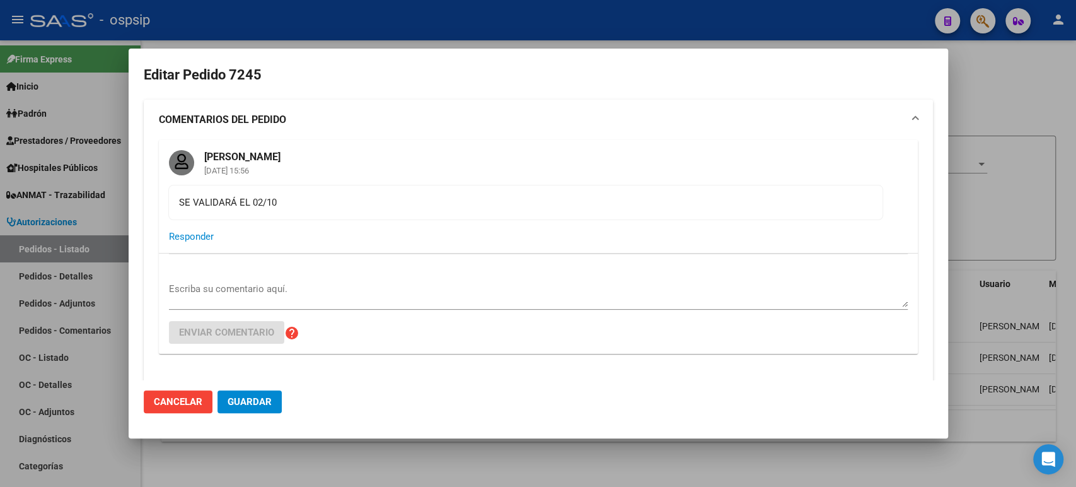
click at [981, 228] on div at bounding box center [538, 243] width 1076 height 487
